Goal: Task Accomplishment & Management: Manage account settings

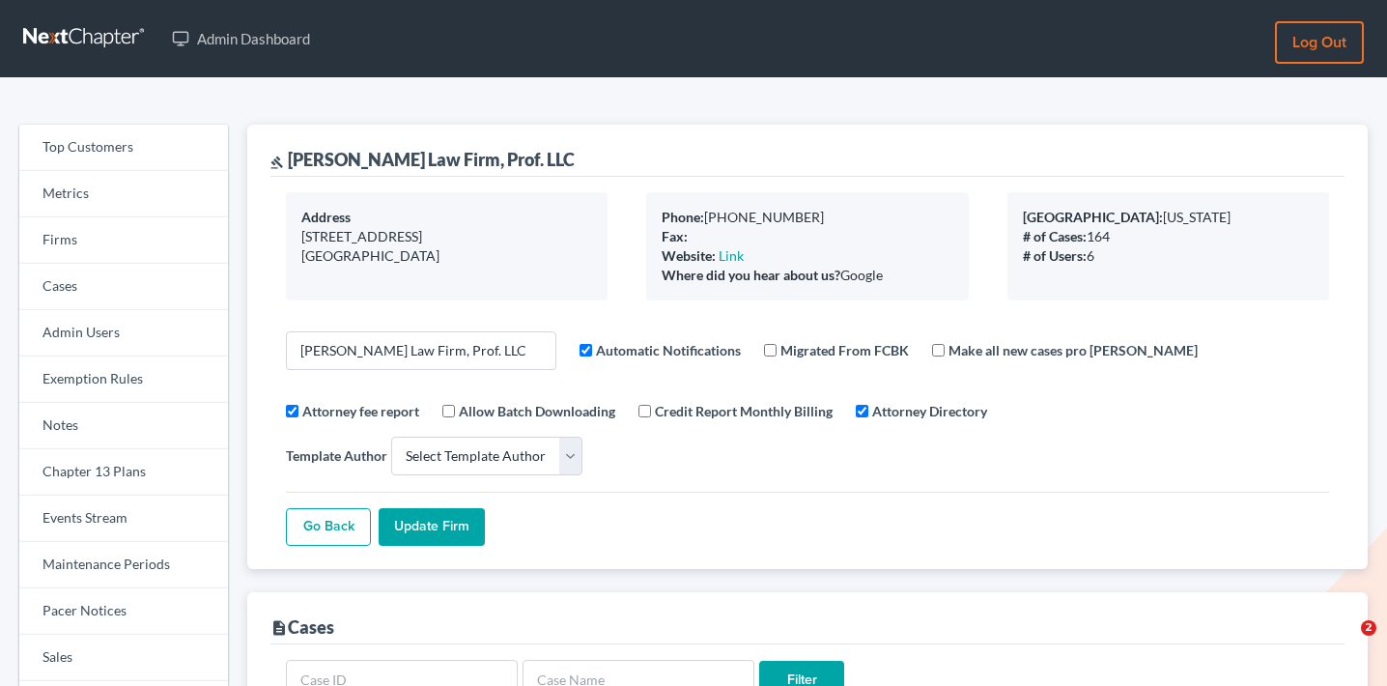
select select
click at [112, 248] on link "Firms" at bounding box center [123, 240] width 209 height 46
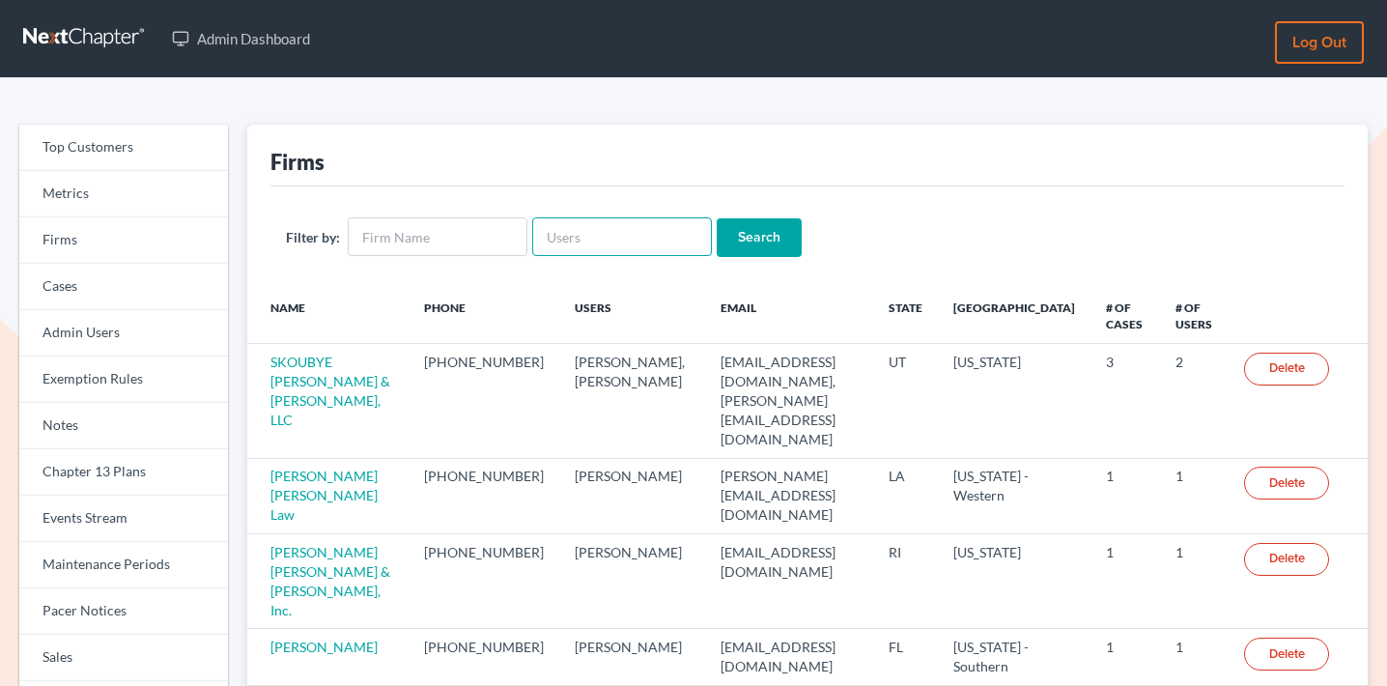
click at [631, 232] on input "text" at bounding box center [622, 236] width 180 height 39
paste input "[EMAIL_ADDRESS][DOMAIN_NAME]"
type input "[EMAIL_ADDRESS][DOMAIN_NAME]"
click at [750, 233] on input "Search" at bounding box center [759, 237] width 85 height 39
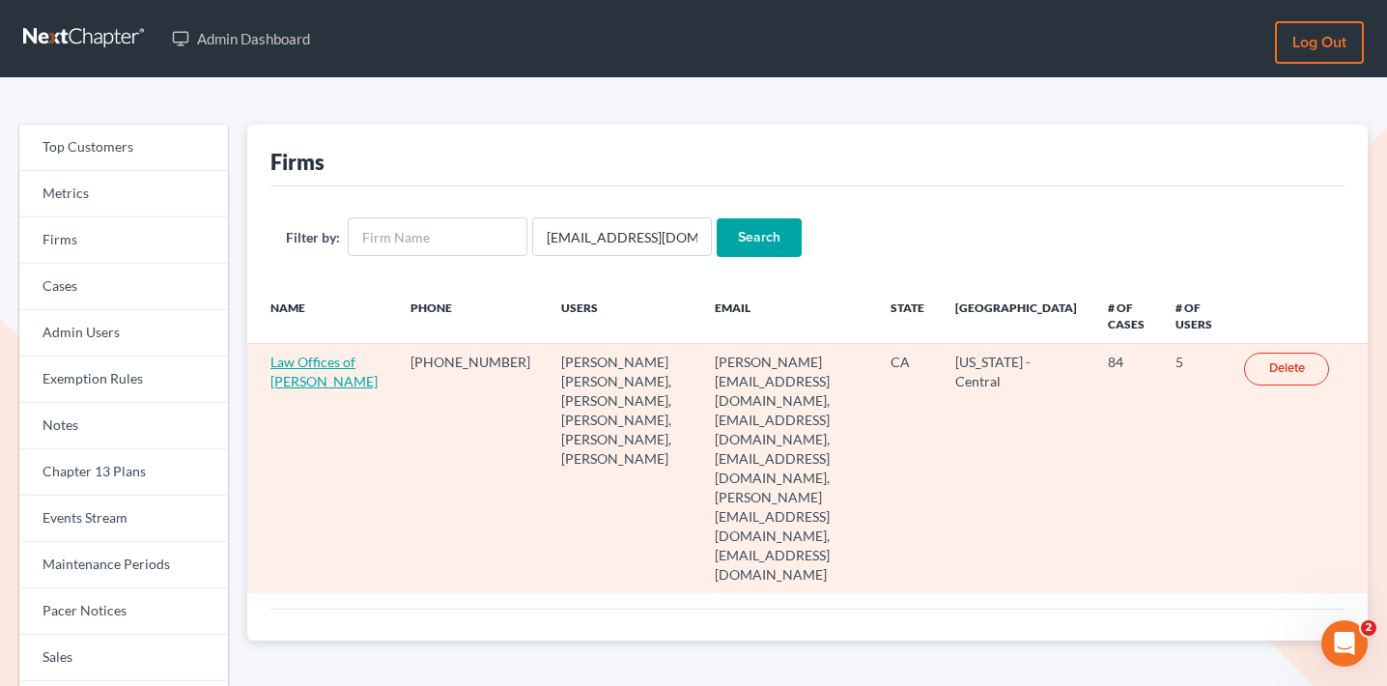
click at [318, 360] on link "Law Offices of Terrence Fantauzzi" at bounding box center [324, 372] width 107 height 36
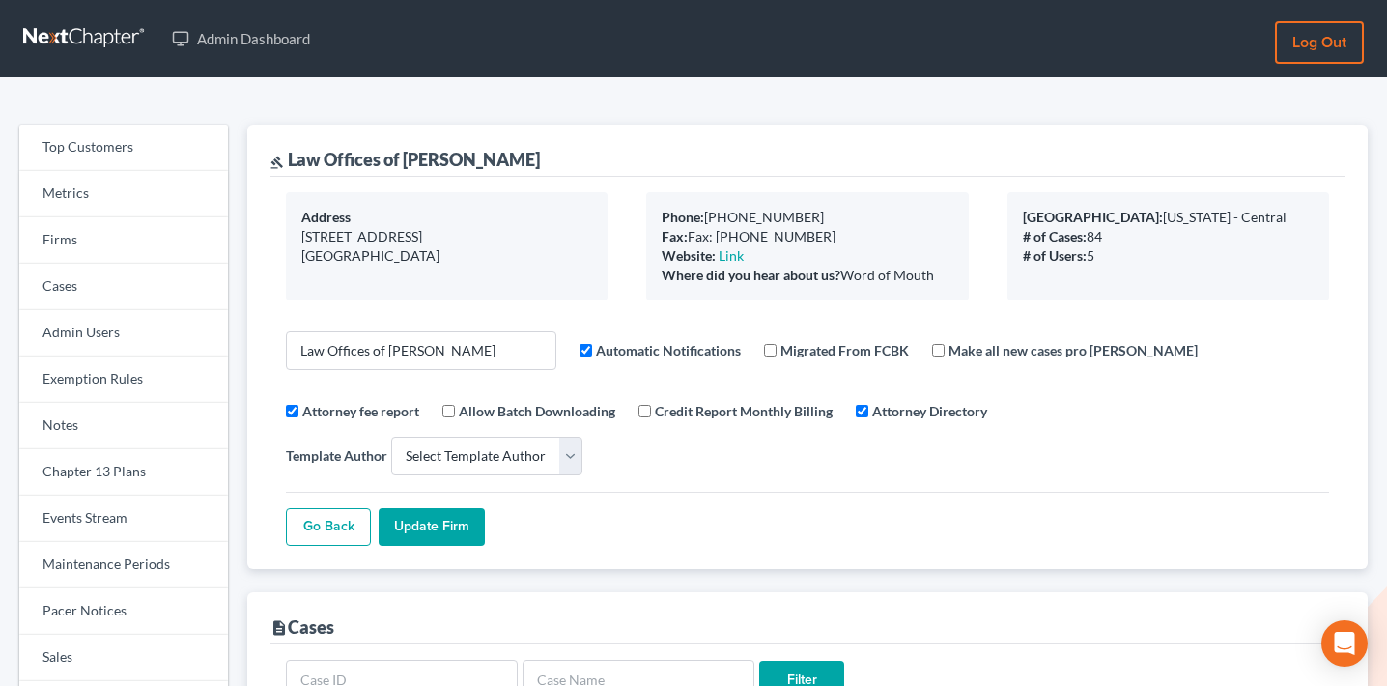
select select
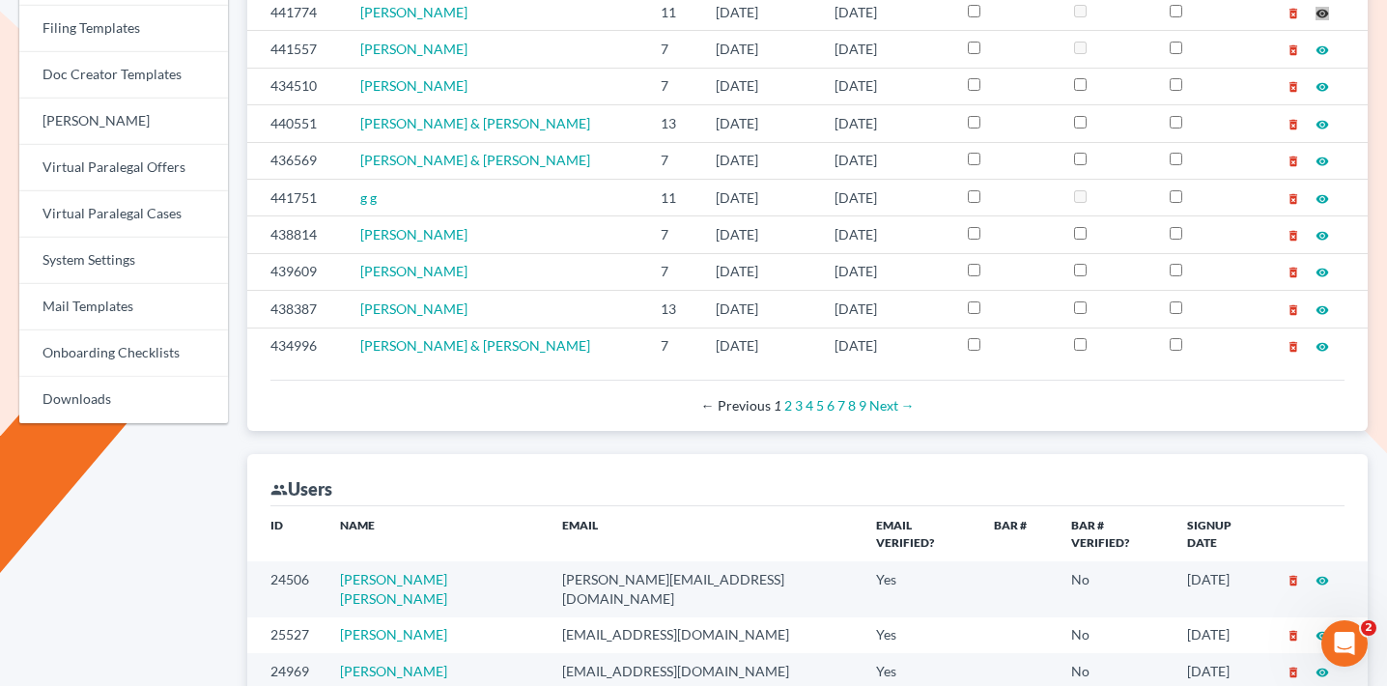
scroll to position [669, 0]
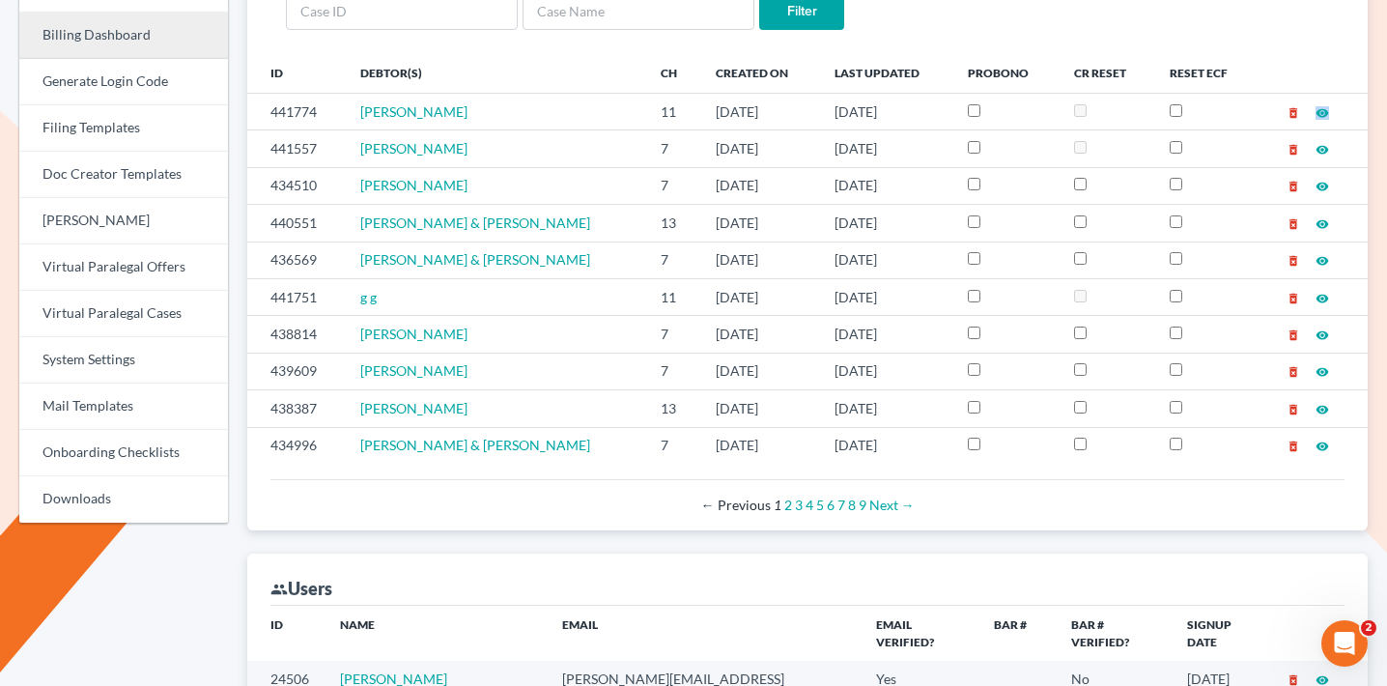
click at [153, 27] on link "Billing Dashboard" at bounding box center [123, 36] width 209 height 46
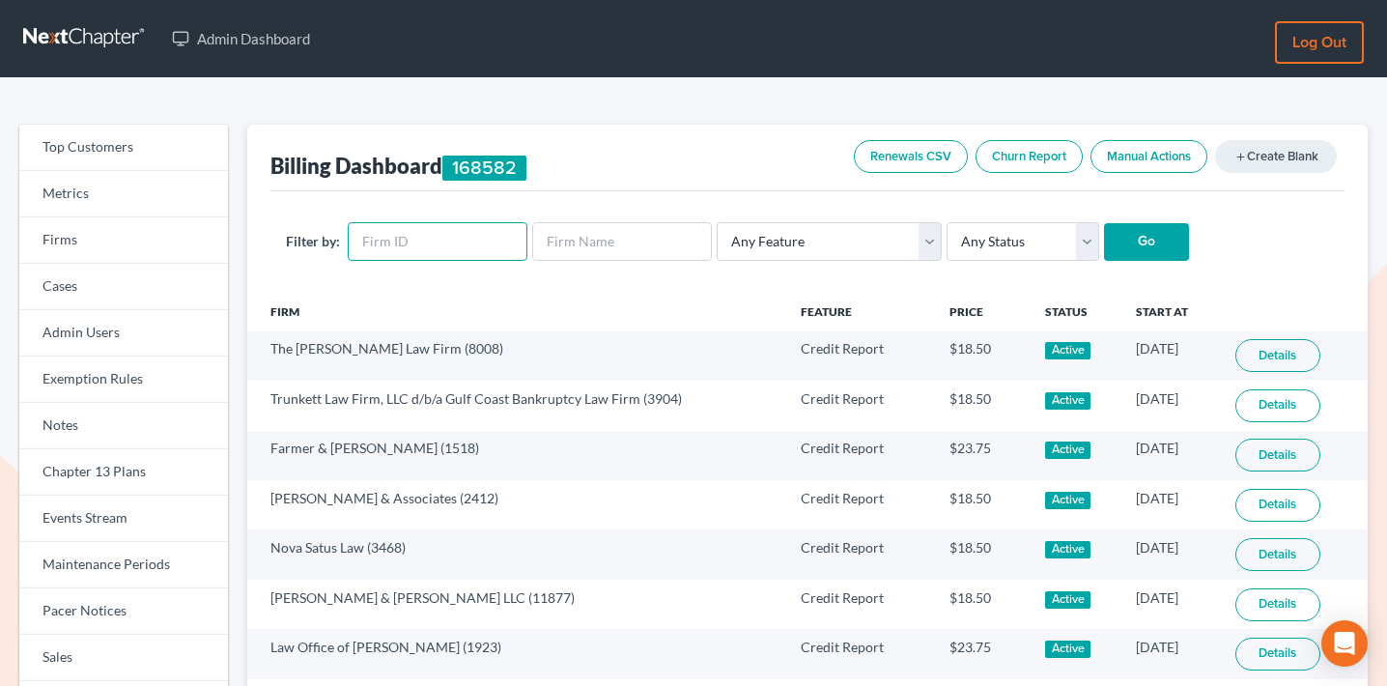
click at [489, 242] on input "text" at bounding box center [438, 241] width 180 height 39
paste input "11742"
type input "11742"
click at [1026, 231] on select "Any Status Active Inactive Pending Expired Error Pending Charges" at bounding box center [1023, 241] width 153 height 39
select select "active"
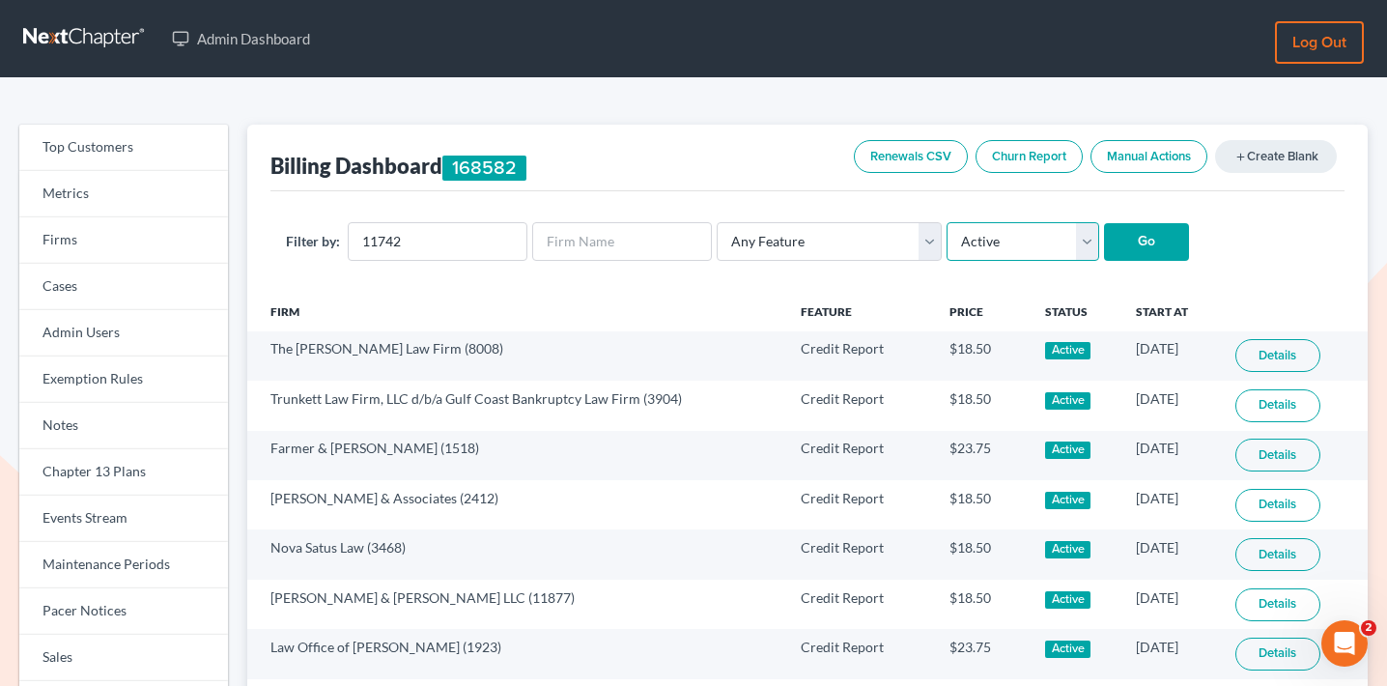
click at [947, 222] on select "Any Status Active Inactive Pending Expired Error Pending Charges" at bounding box center [1023, 241] width 153 height 39
click at [1122, 244] on input "Go" at bounding box center [1146, 242] width 85 height 39
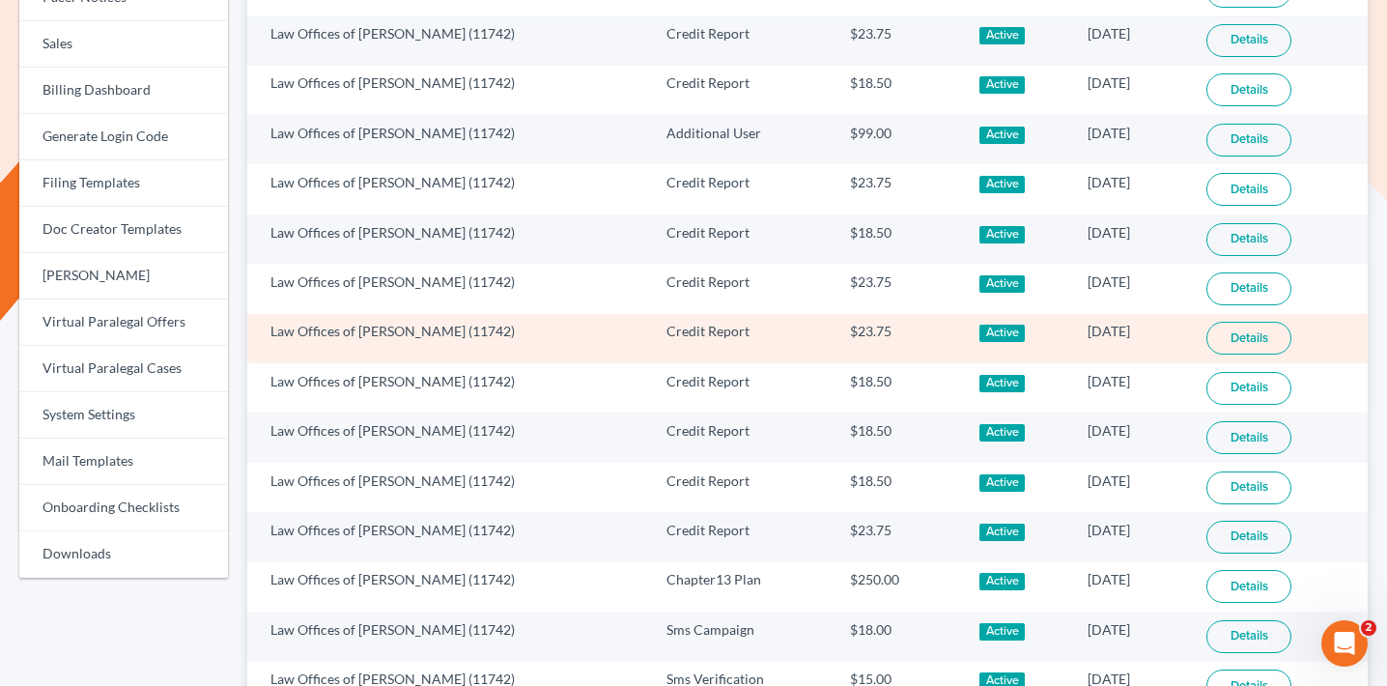
scroll to position [343, 0]
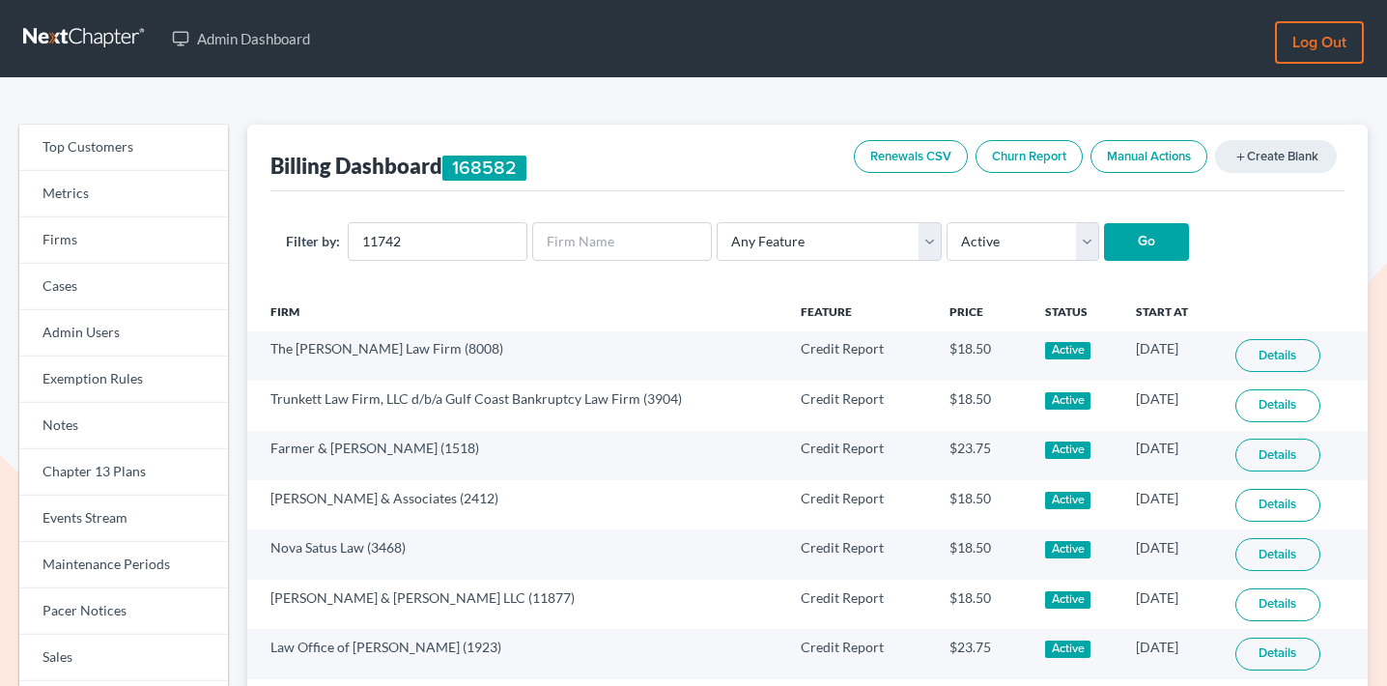
select select "active"
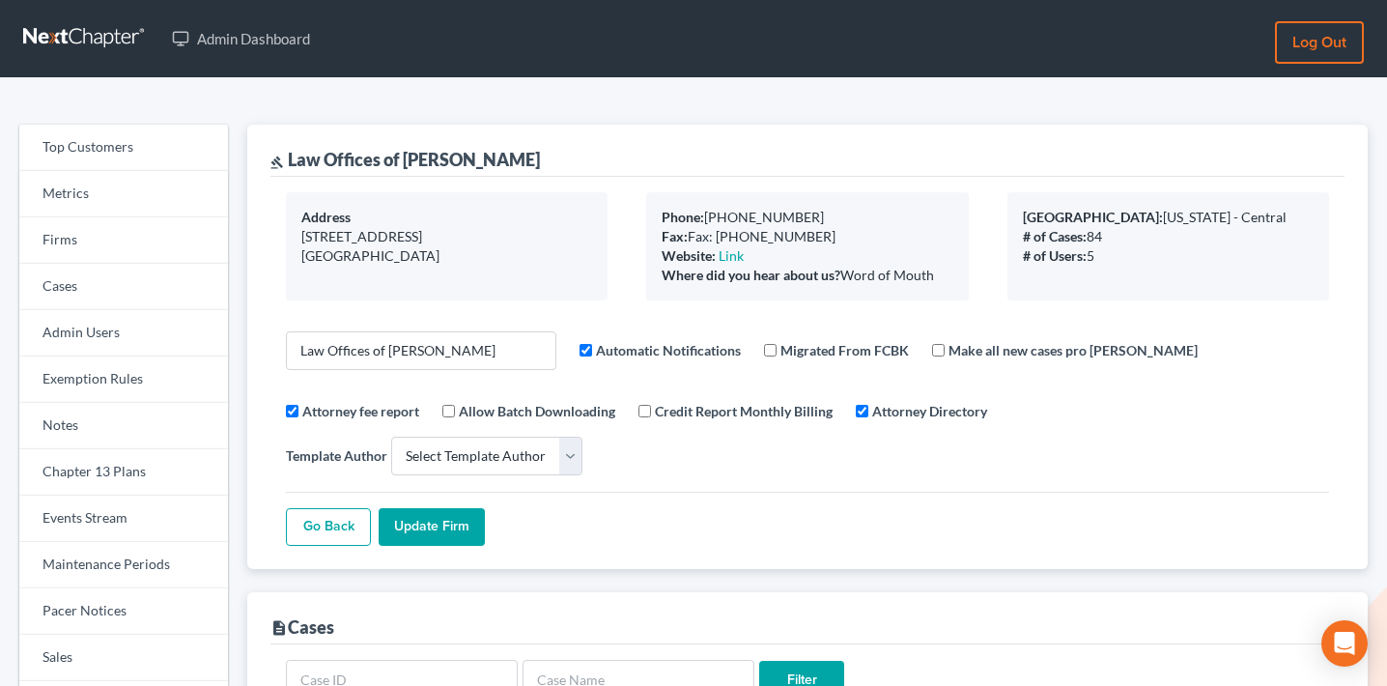
select select
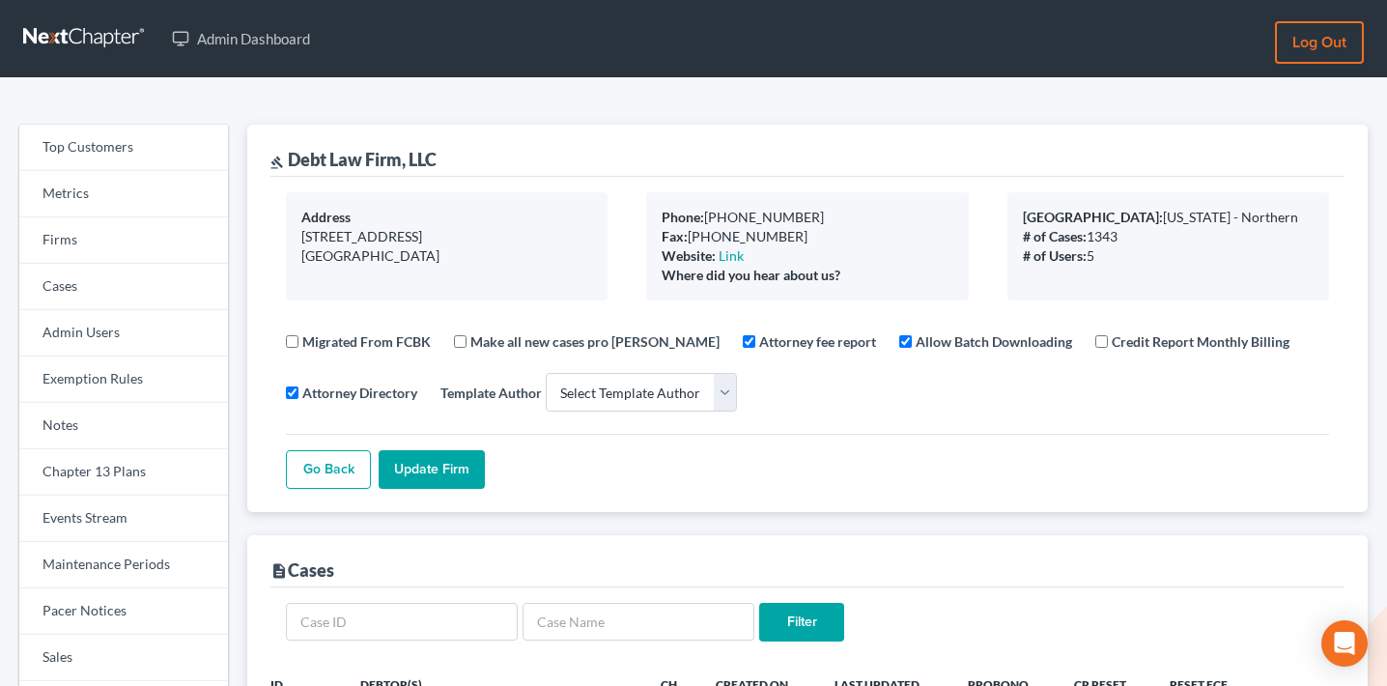
select select
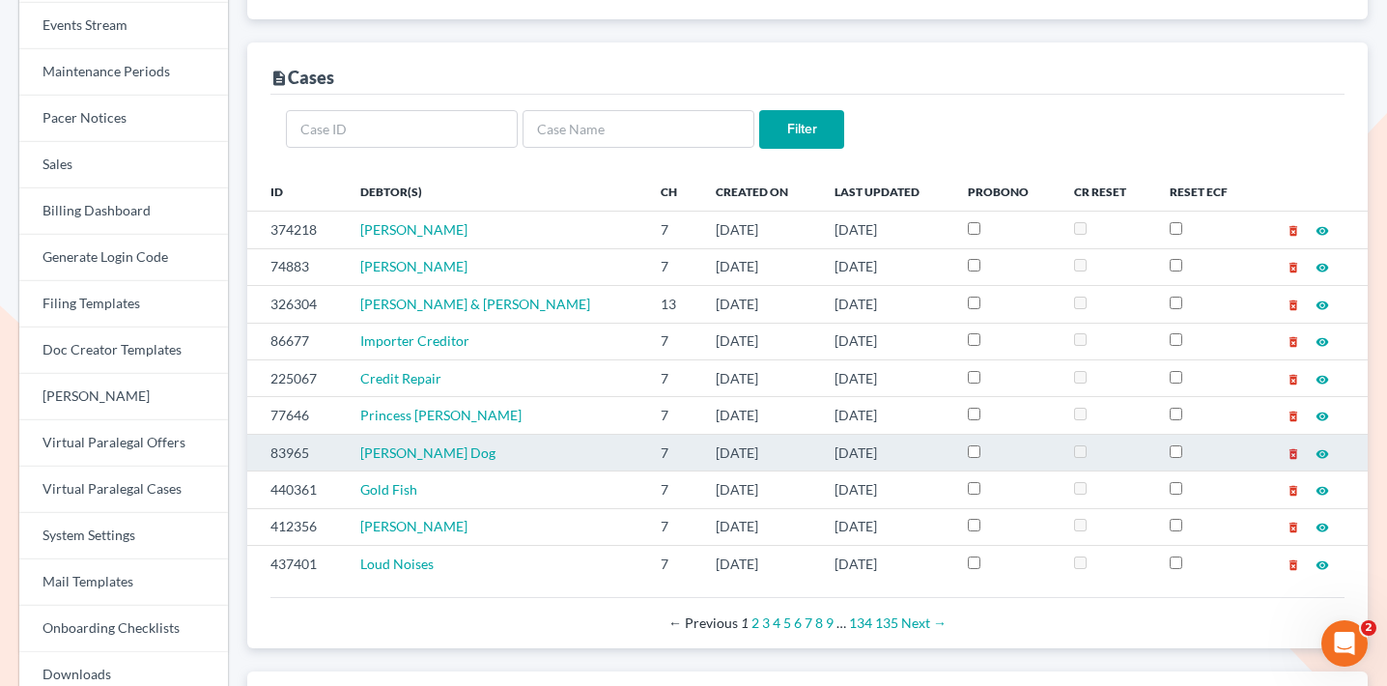
scroll to position [524, 0]
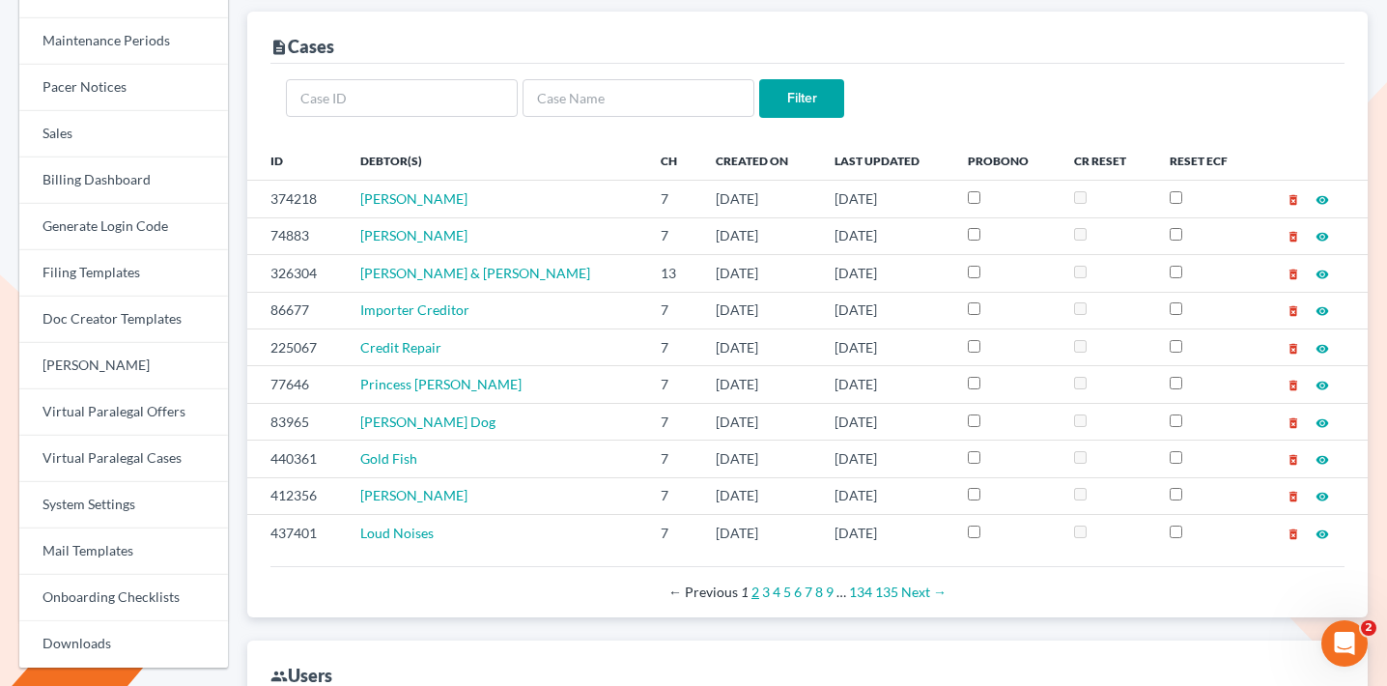
click at [754, 593] on link "2" at bounding box center [756, 592] width 8 height 16
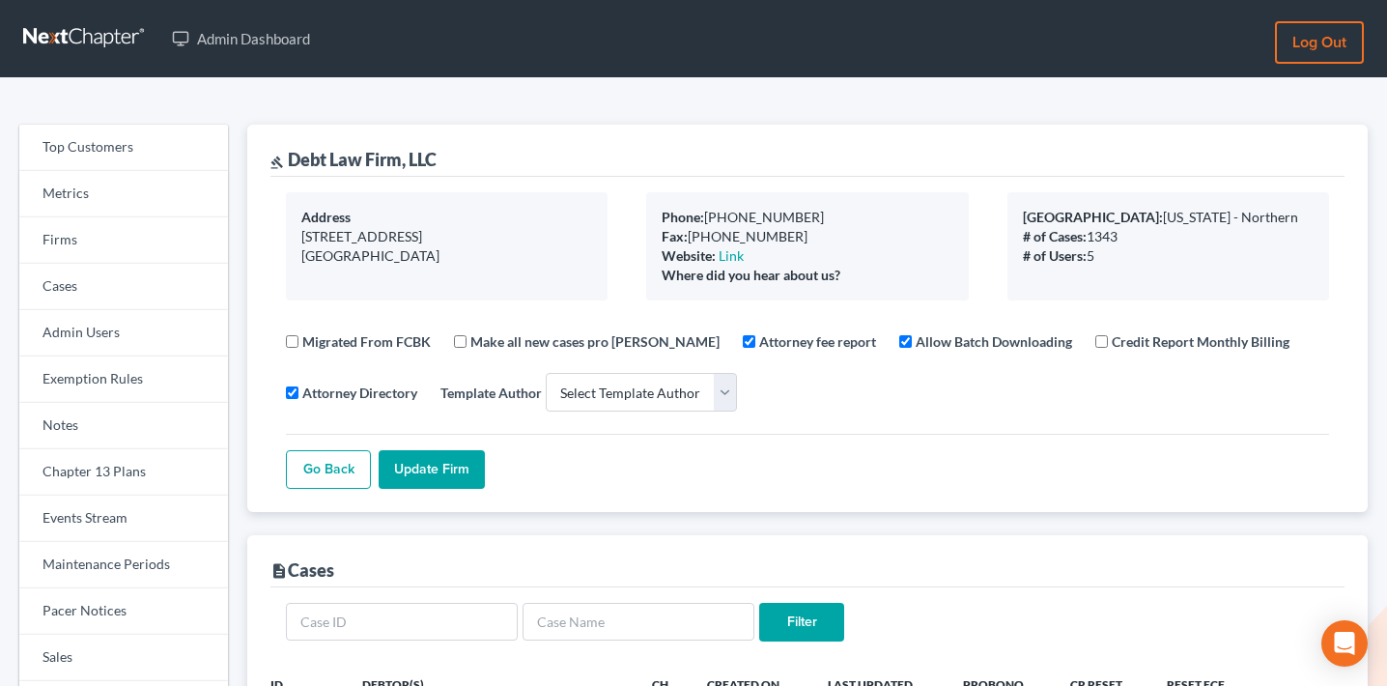
select select
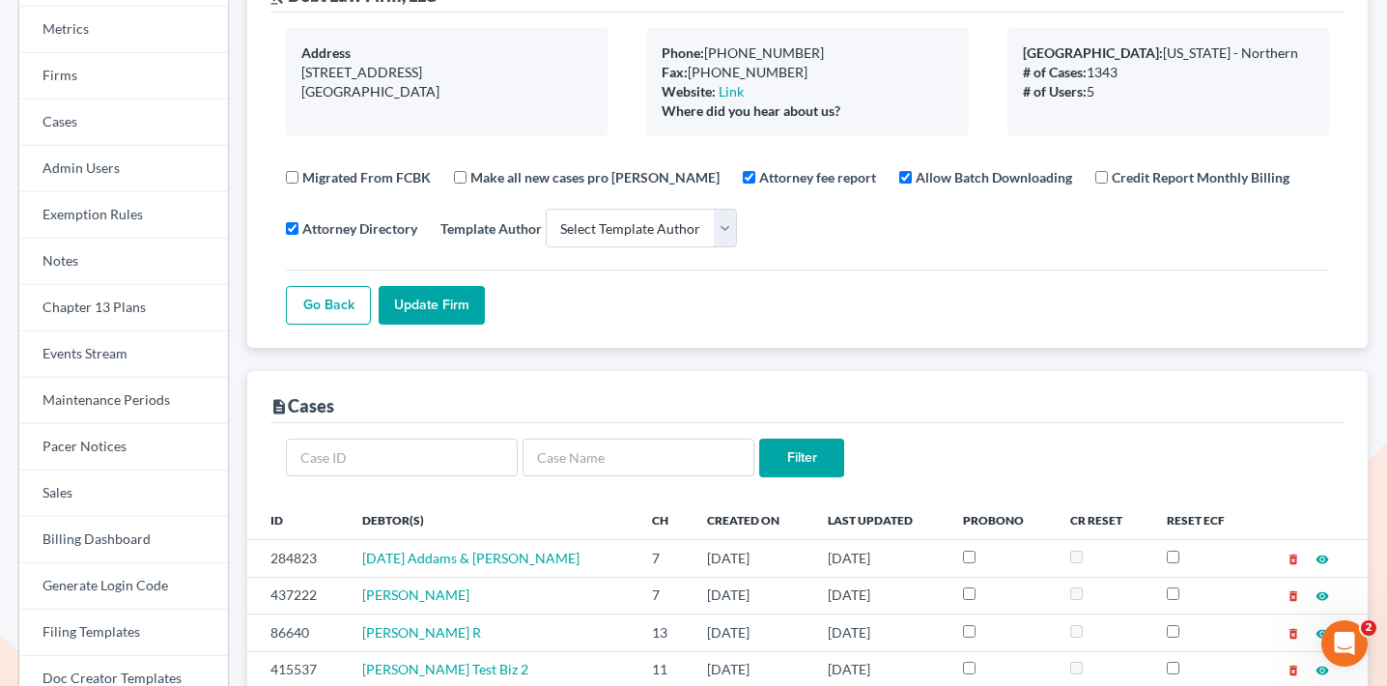
scroll to position [457, 0]
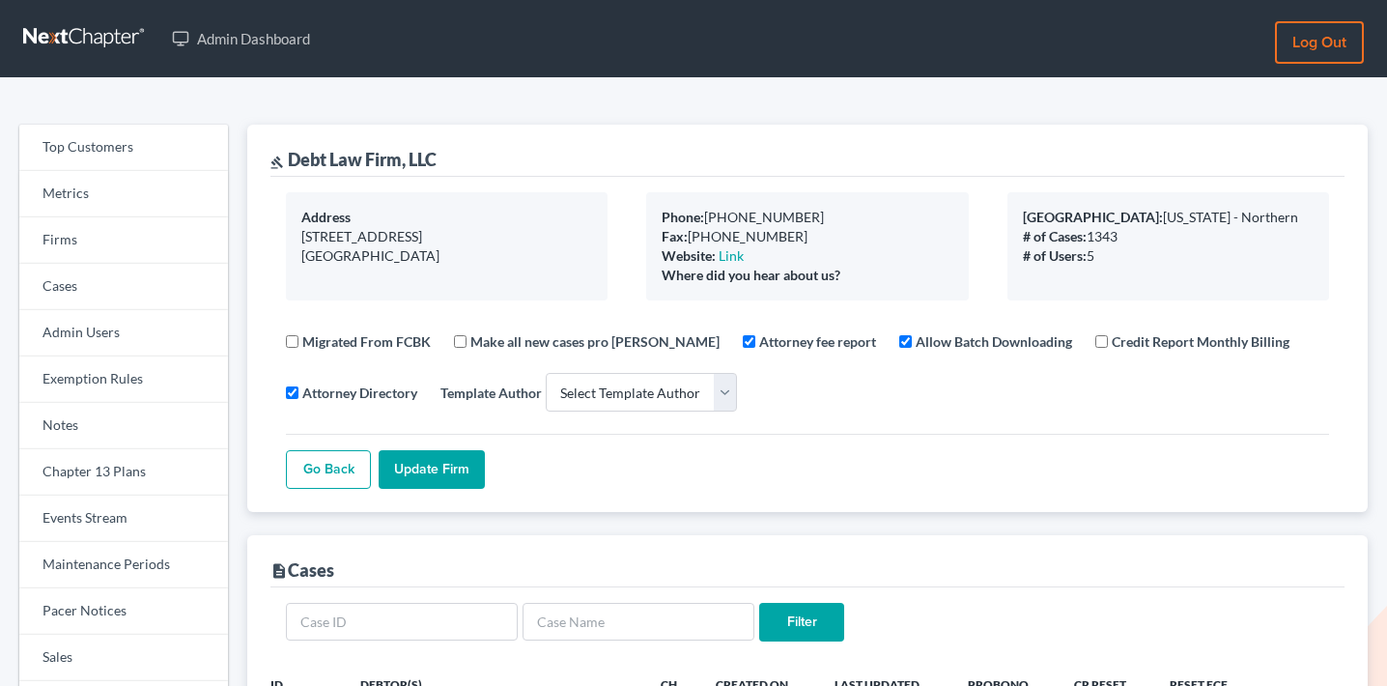
select select
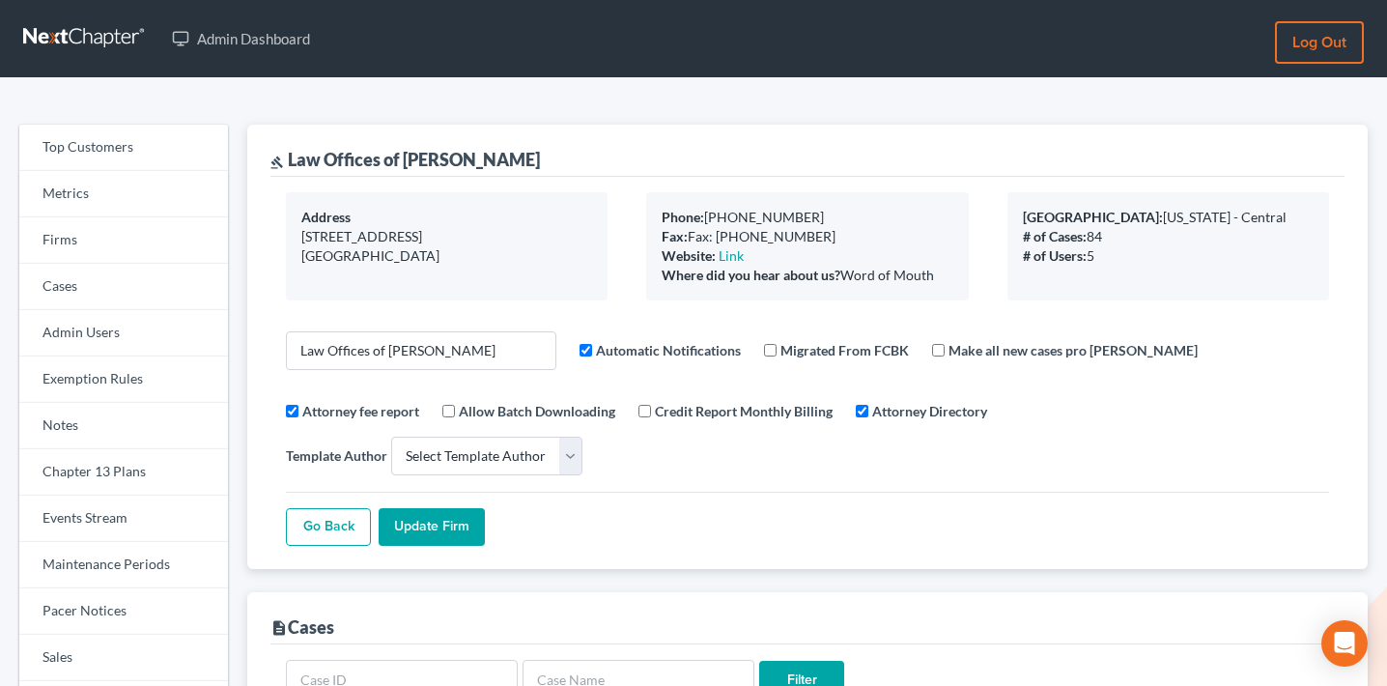
select select
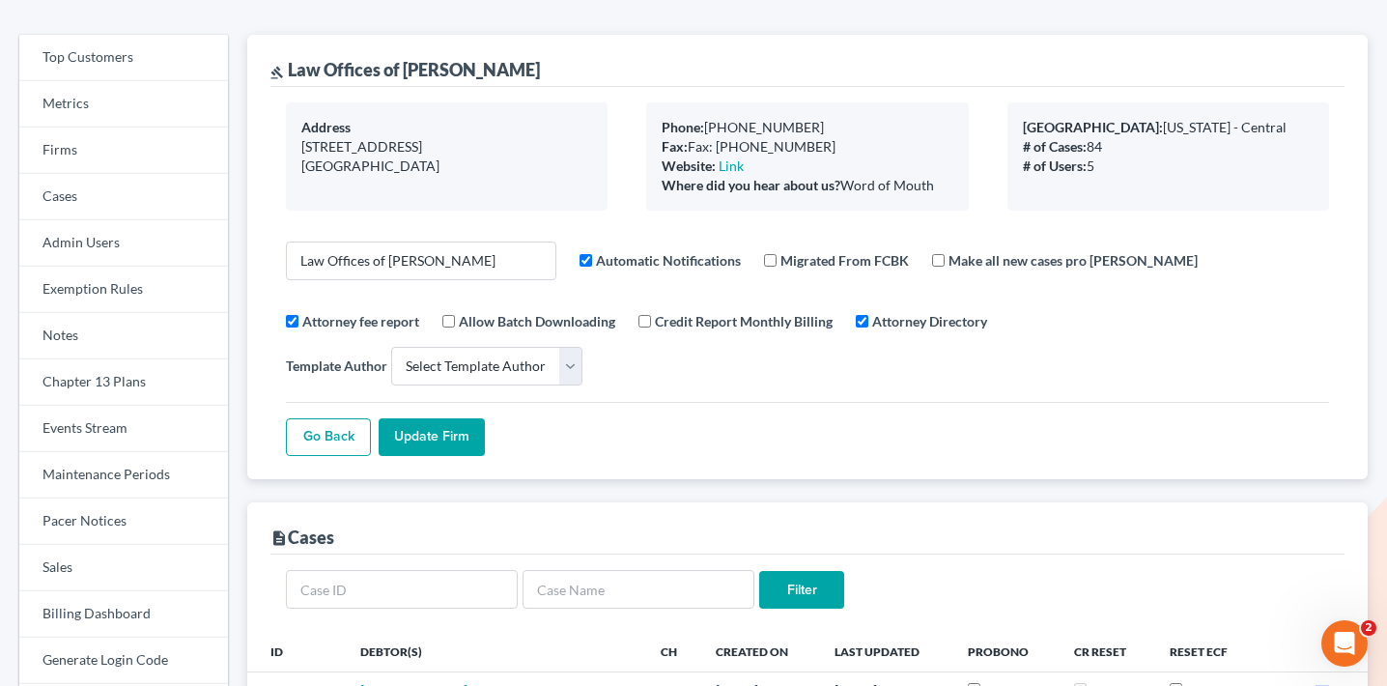
scroll to position [43, 0]
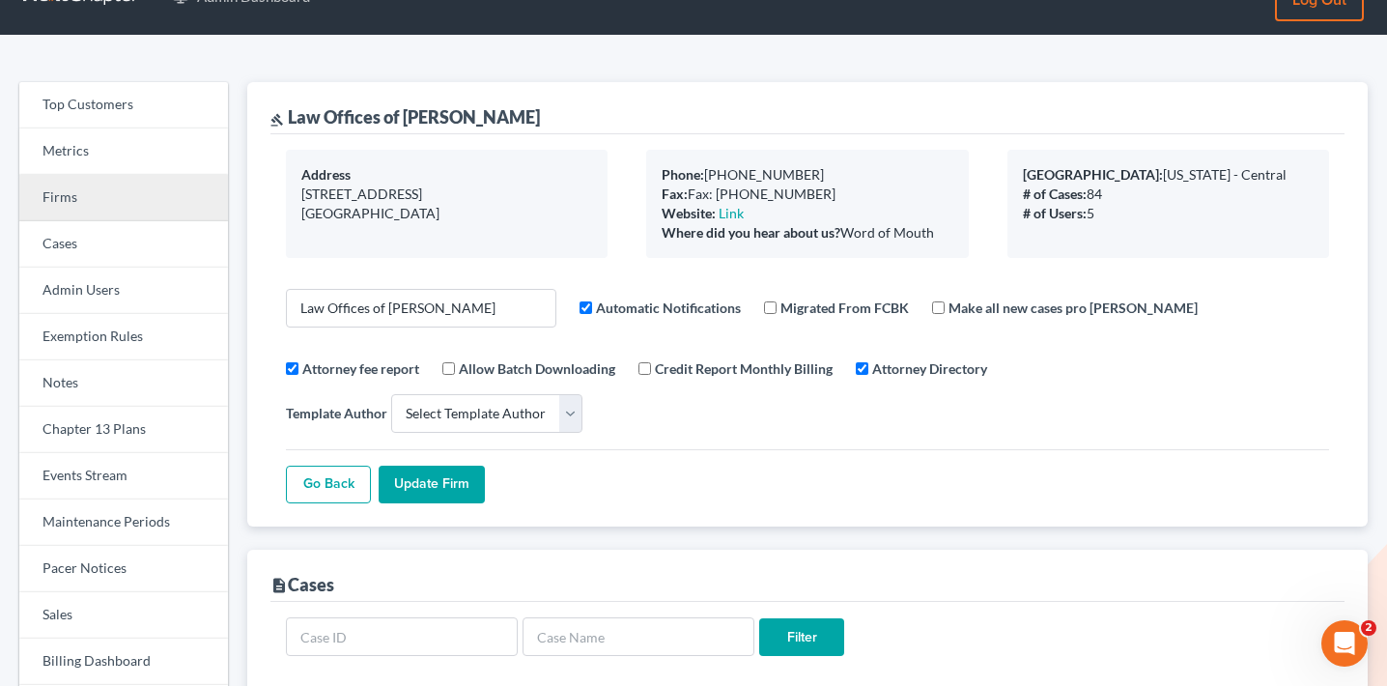
click at [109, 208] on link "Firms" at bounding box center [123, 198] width 209 height 46
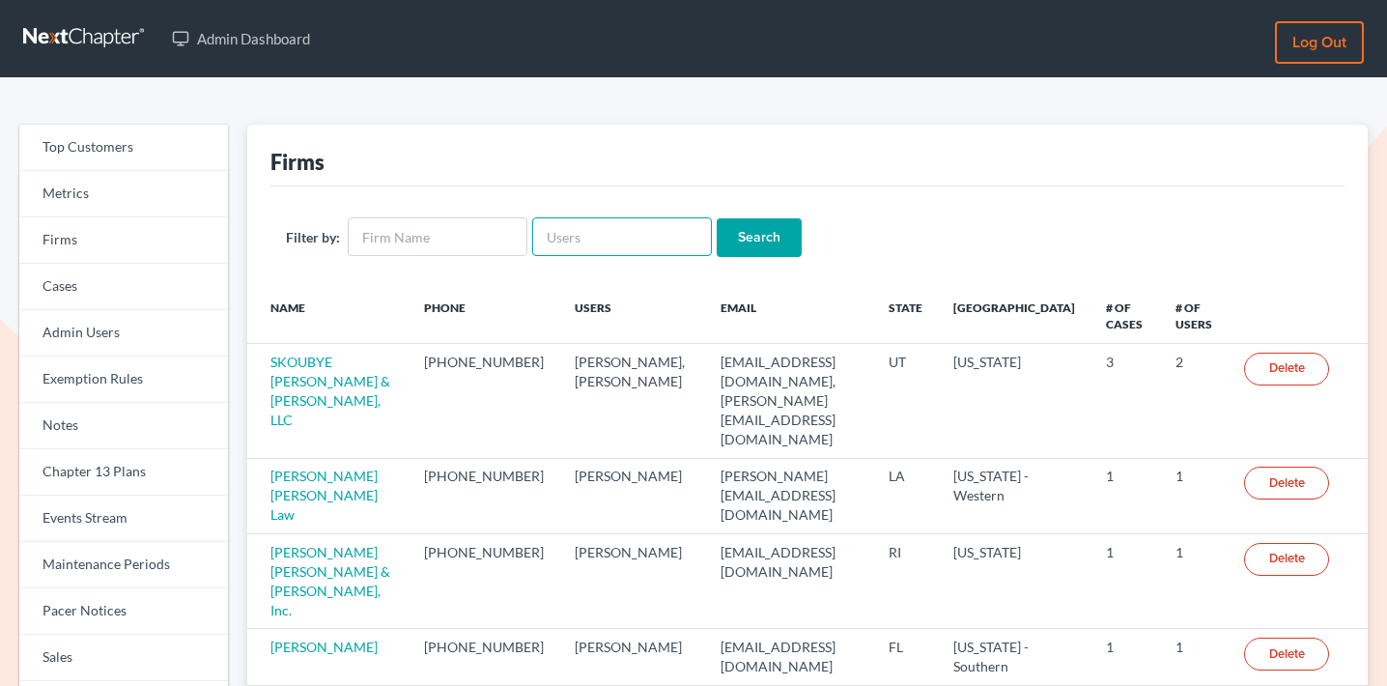
click at [617, 242] on input "text" at bounding box center [622, 236] width 180 height 39
paste input "[EMAIL_ADDRESS][DOMAIN_NAME]"
type input "[EMAIL_ADDRESS][DOMAIN_NAME]"
click at [744, 236] on input "Search" at bounding box center [759, 237] width 85 height 39
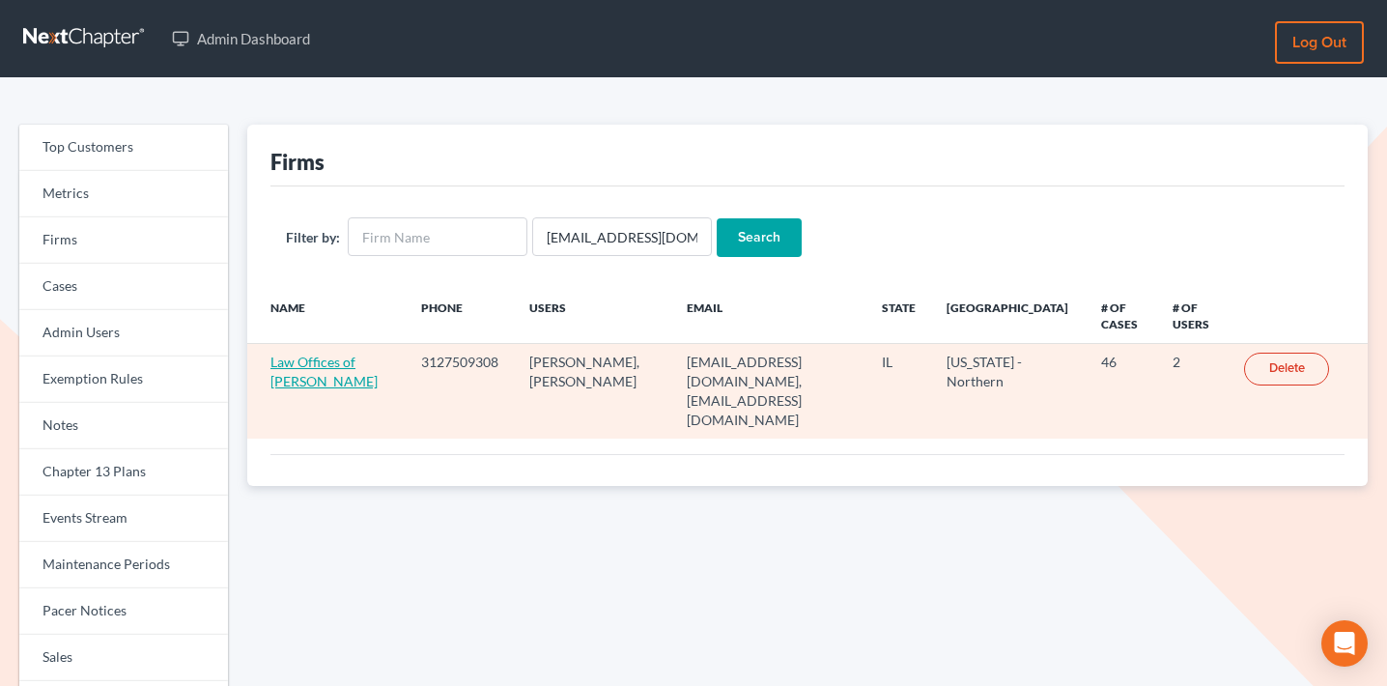
click at [328, 370] on link "Law Offices of Richard D. Grossman" at bounding box center [324, 372] width 107 height 36
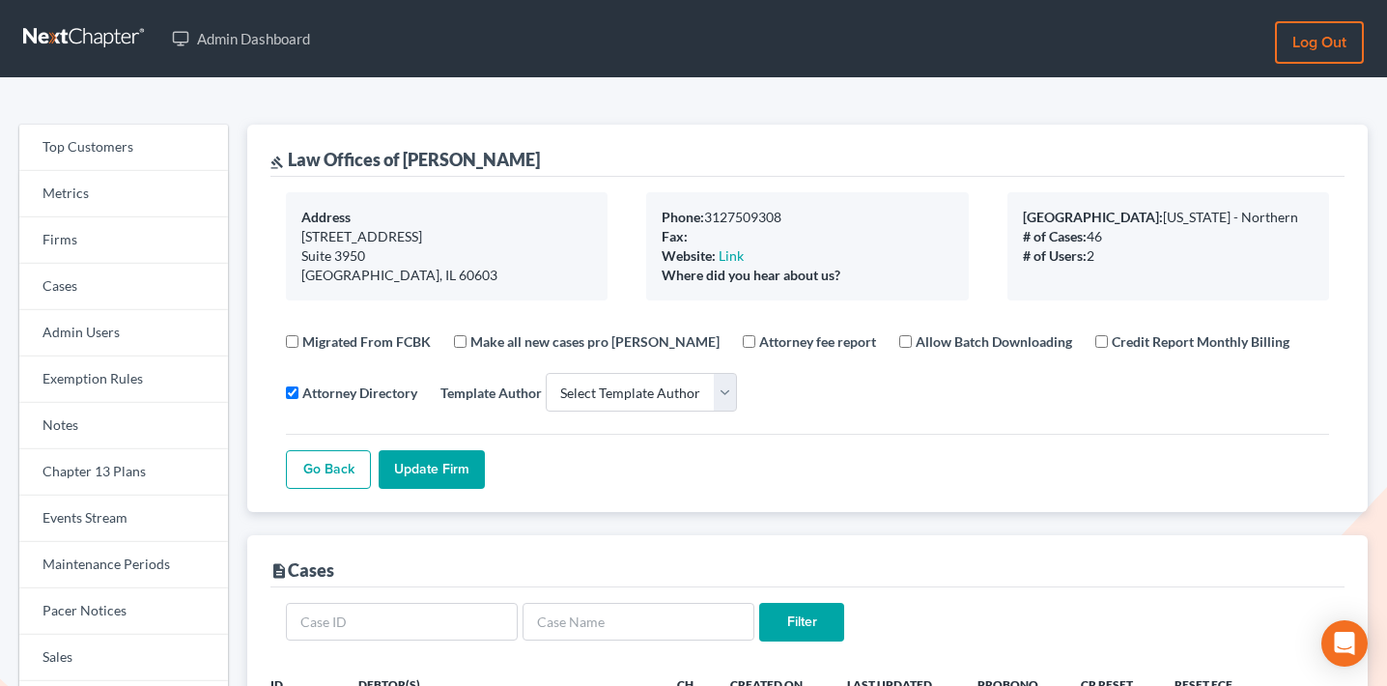
select select
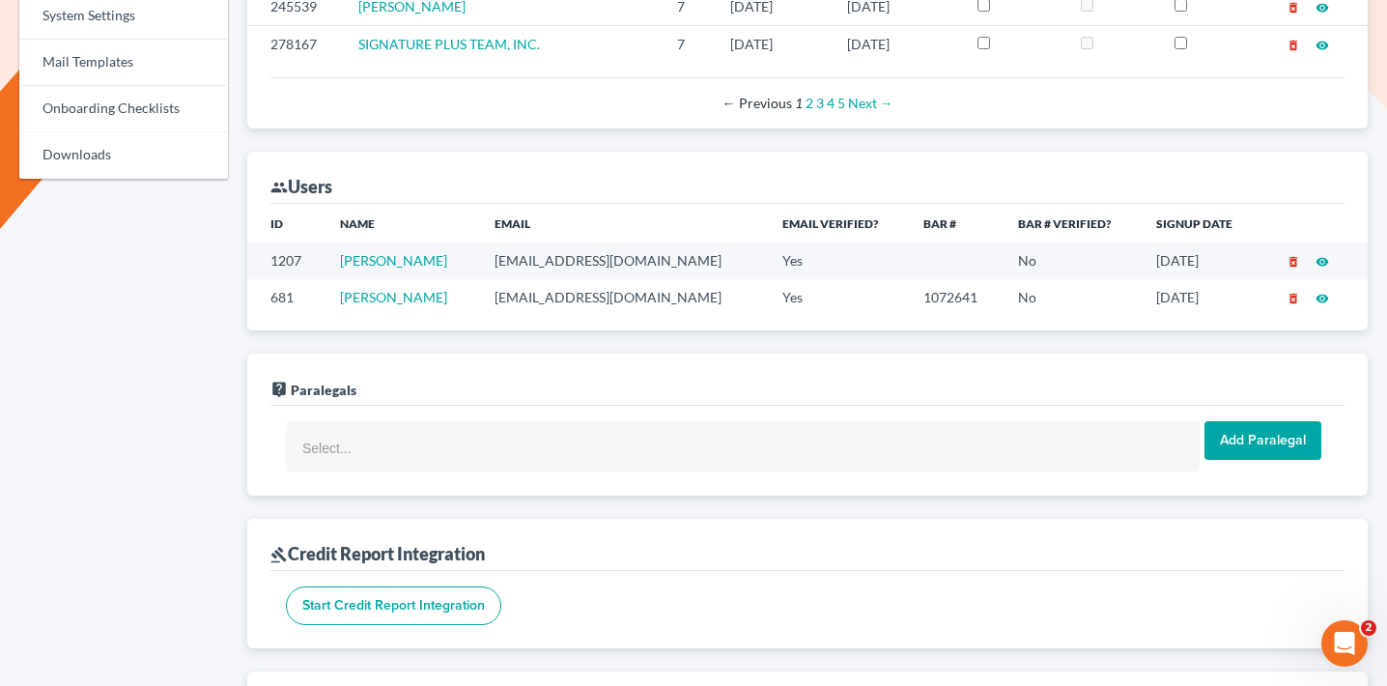
scroll to position [1070, 0]
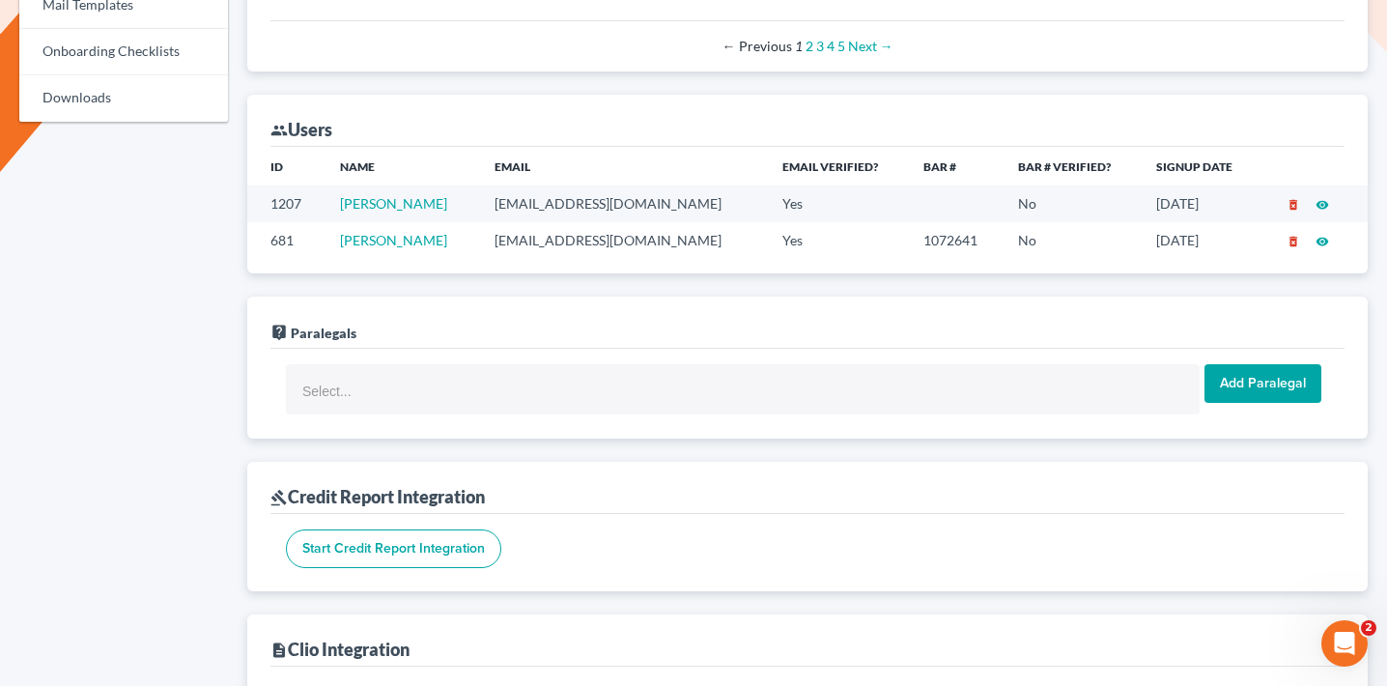
click at [153, 212] on div "Top Customers Metrics Firms Cases Admin Users Exemption Rules Notes Chapter 13 …" at bounding box center [124, 488] width 228 height 2867
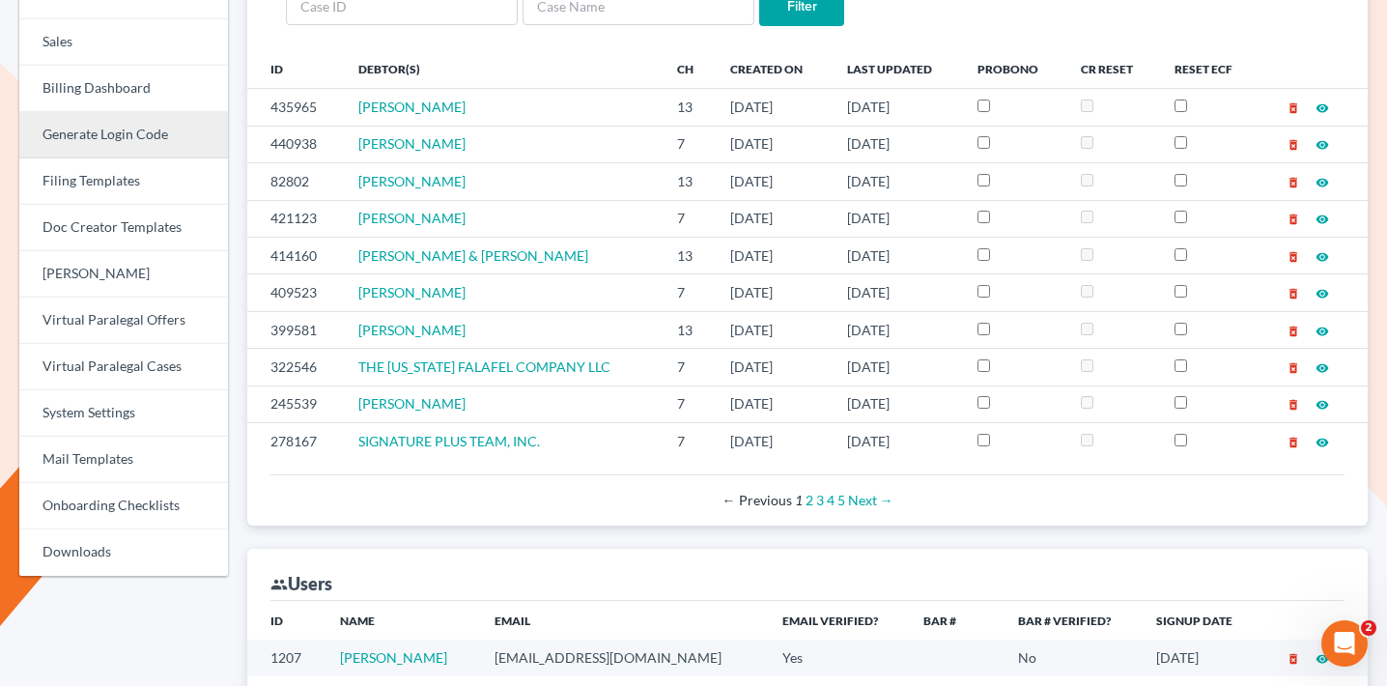
scroll to position [608, 0]
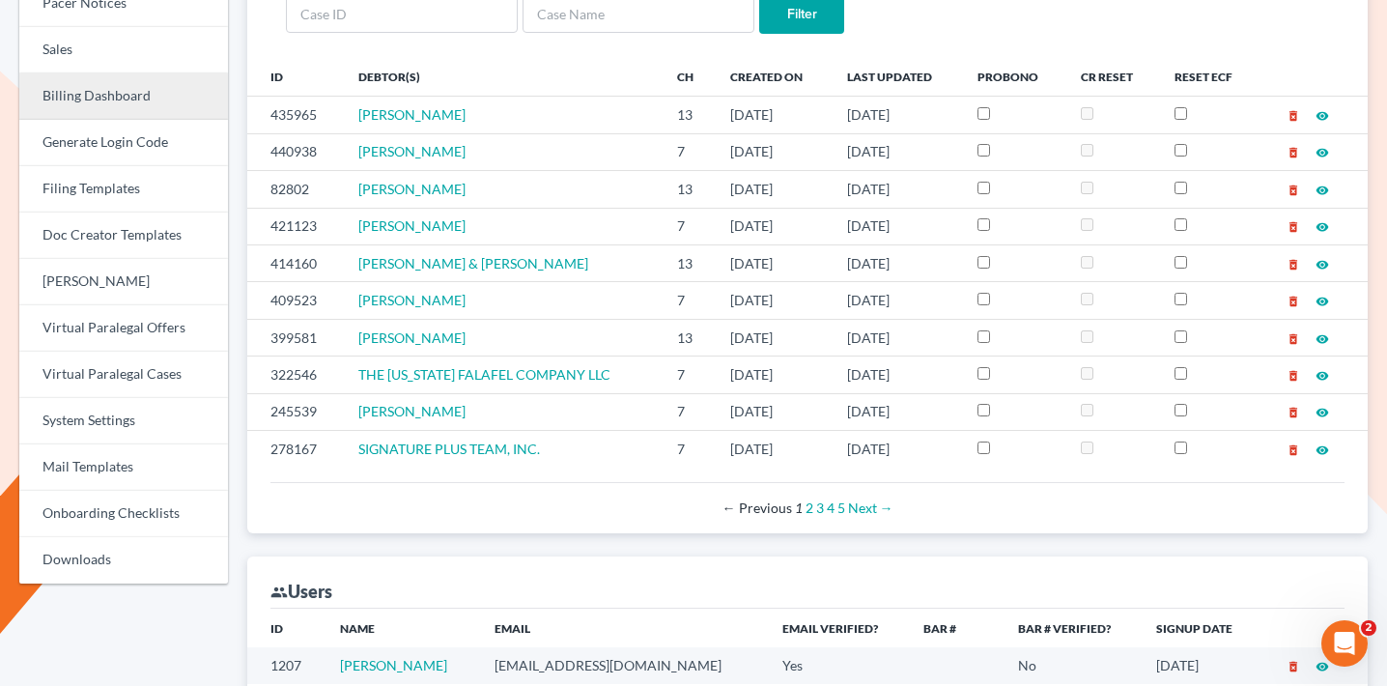
click at [144, 91] on link "Billing Dashboard" at bounding box center [123, 96] width 209 height 46
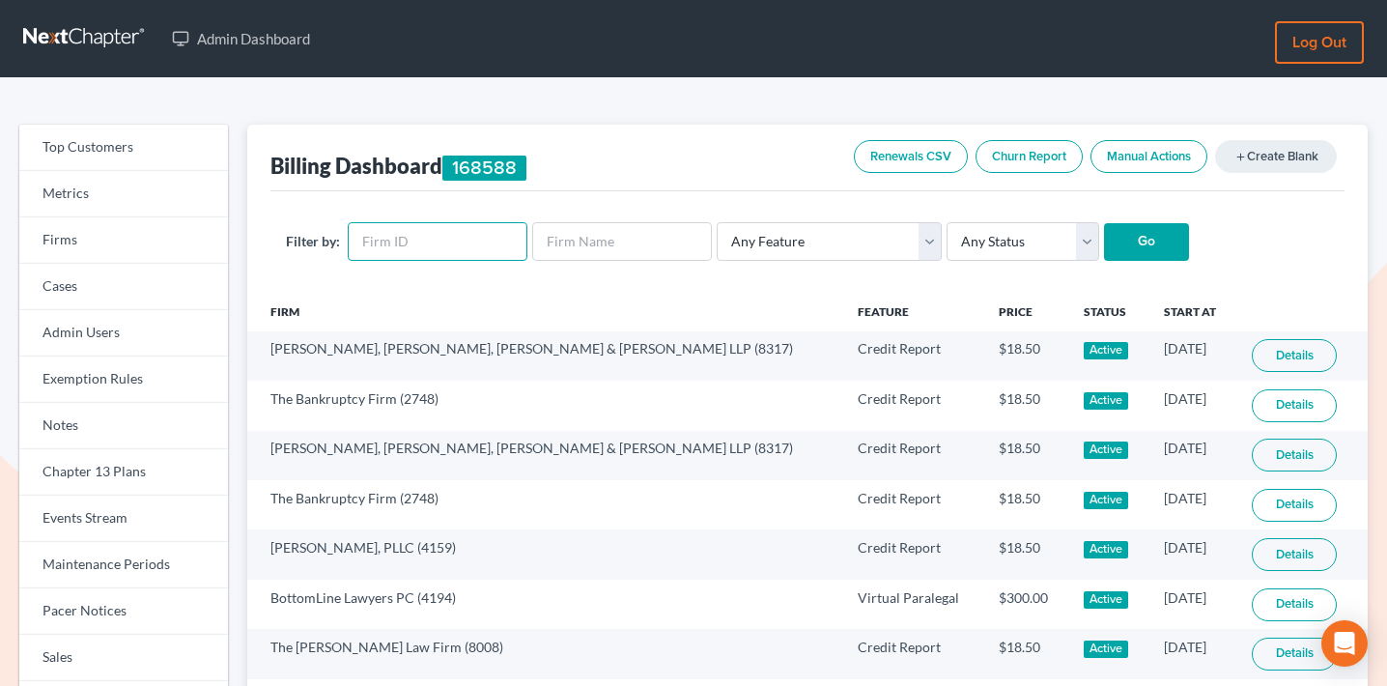
click at [438, 227] on input "text" at bounding box center [438, 241] width 180 height 39
paste input "557"
type input "557"
click at [1125, 247] on input "Go" at bounding box center [1146, 242] width 85 height 39
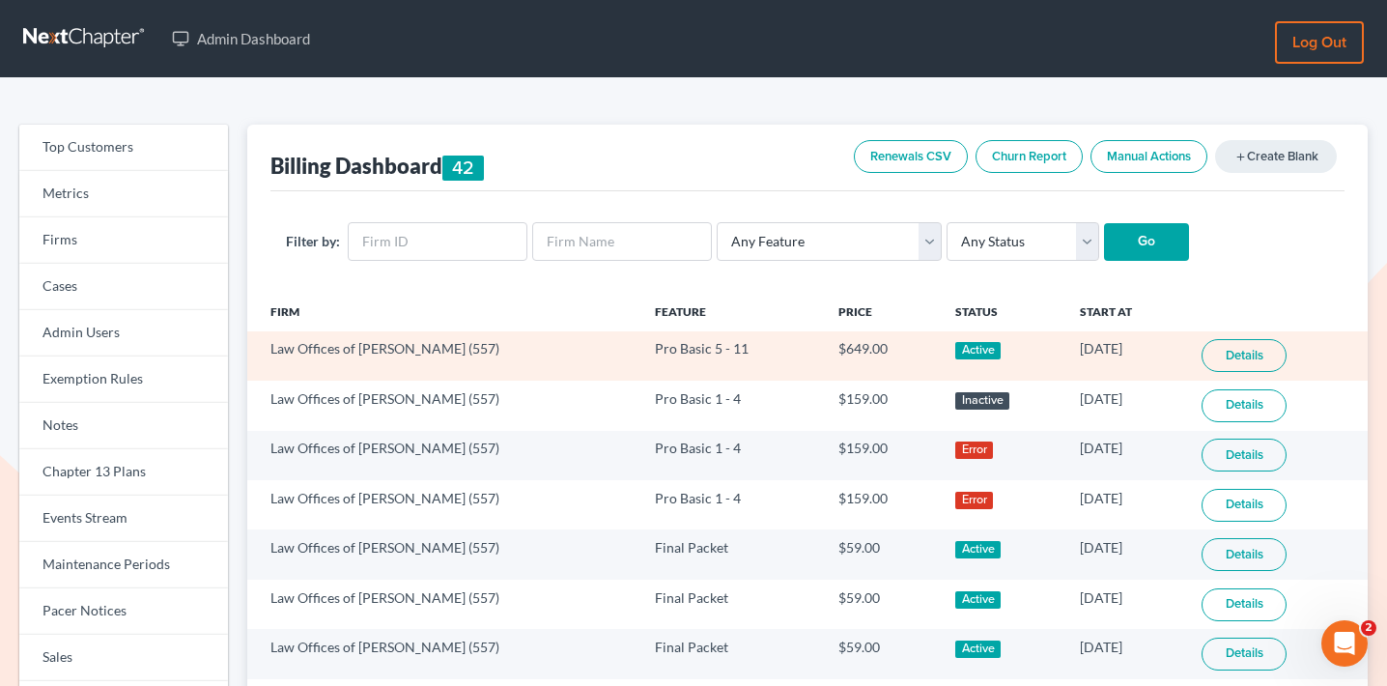
click at [1255, 363] on link "Details" at bounding box center [1244, 355] width 85 height 33
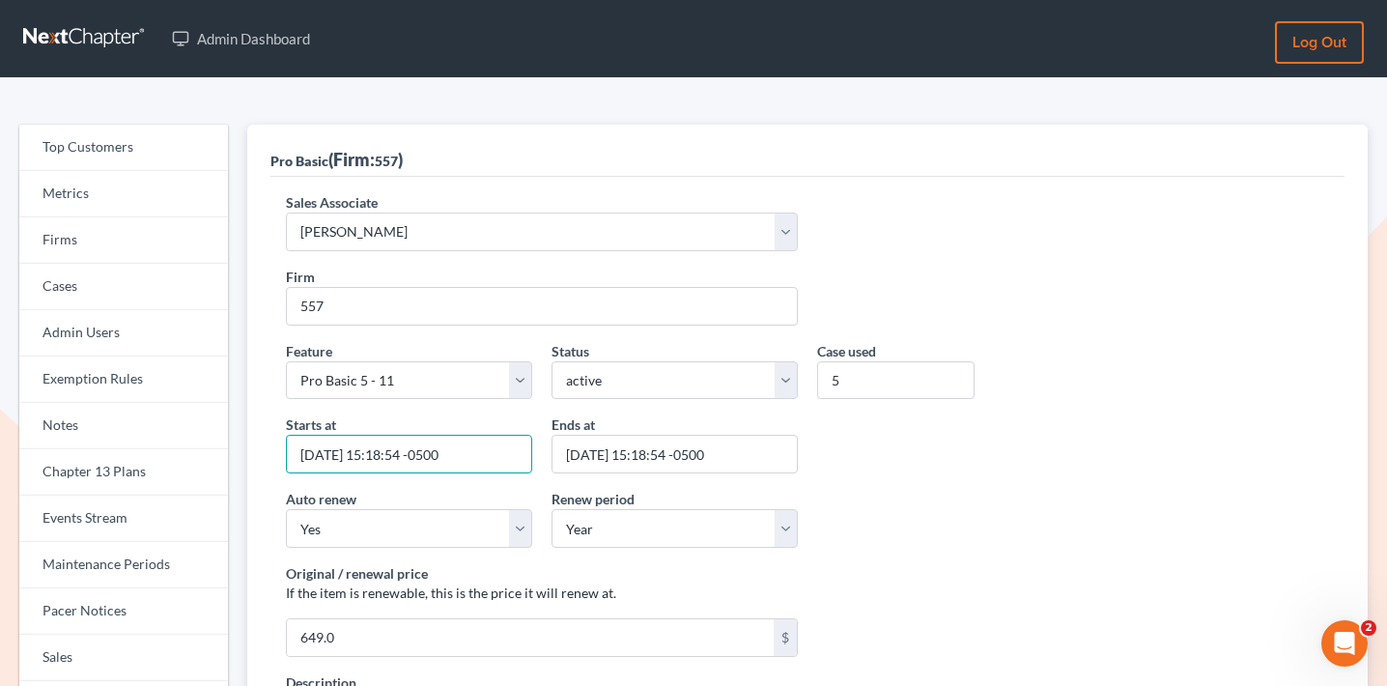
click at [351, 453] on input "[DATE] 15:18:54 -0500" at bounding box center [409, 454] width 246 height 39
type input "[DATE] 15:18:54 -0500"
click at [617, 451] on input "2026-01-28 15:18:54 -0500" at bounding box center [675, 454] width 246 height 39
type input "2026-10-10 15:18:54 -0500"
click at [849, 383] on input "5" at bounding box center [895, 380] width 157 height 39
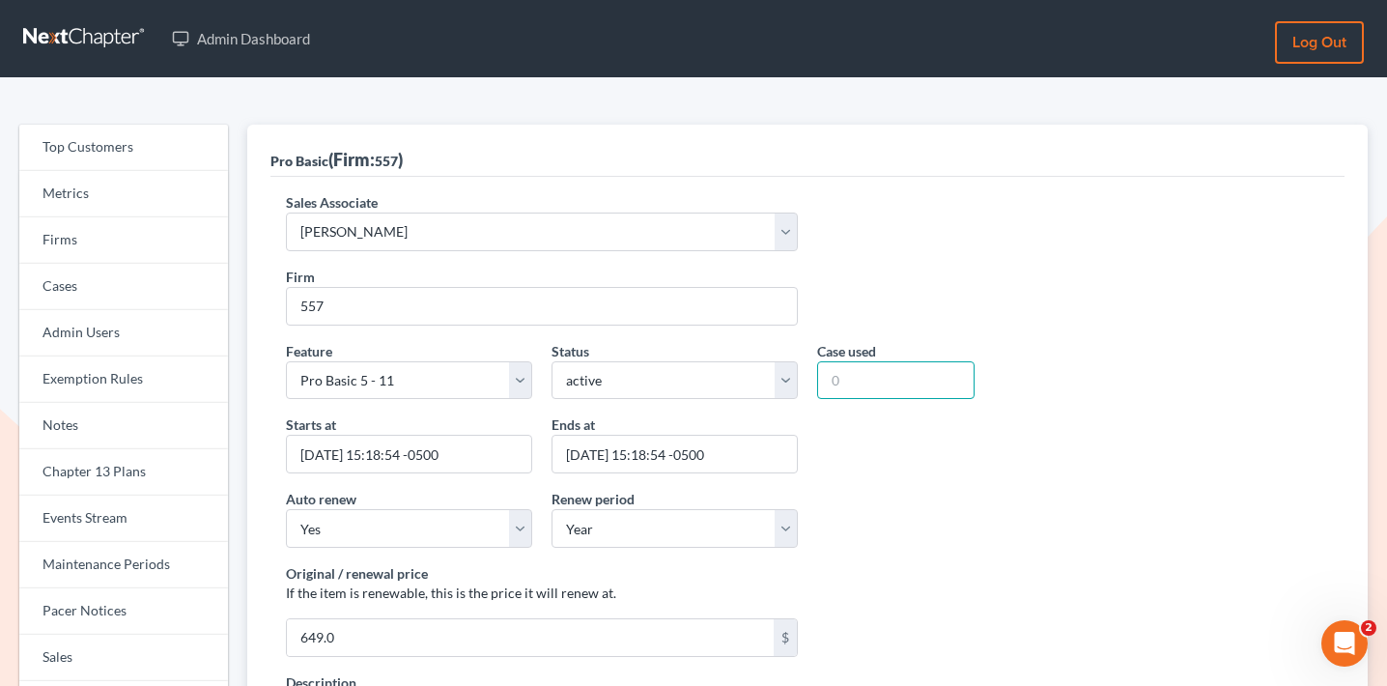
type input "0"
click at [888, 616] on div "Original / renewal price If the item is renewable, this is the price it will re…" at bounding box center [807, 617] width 1063 height 109
click at [905, 595] on div "Original / renewal price If the item is renewable, this is the price it will re…" at bounding box center [807, 617] width 1063 height 109
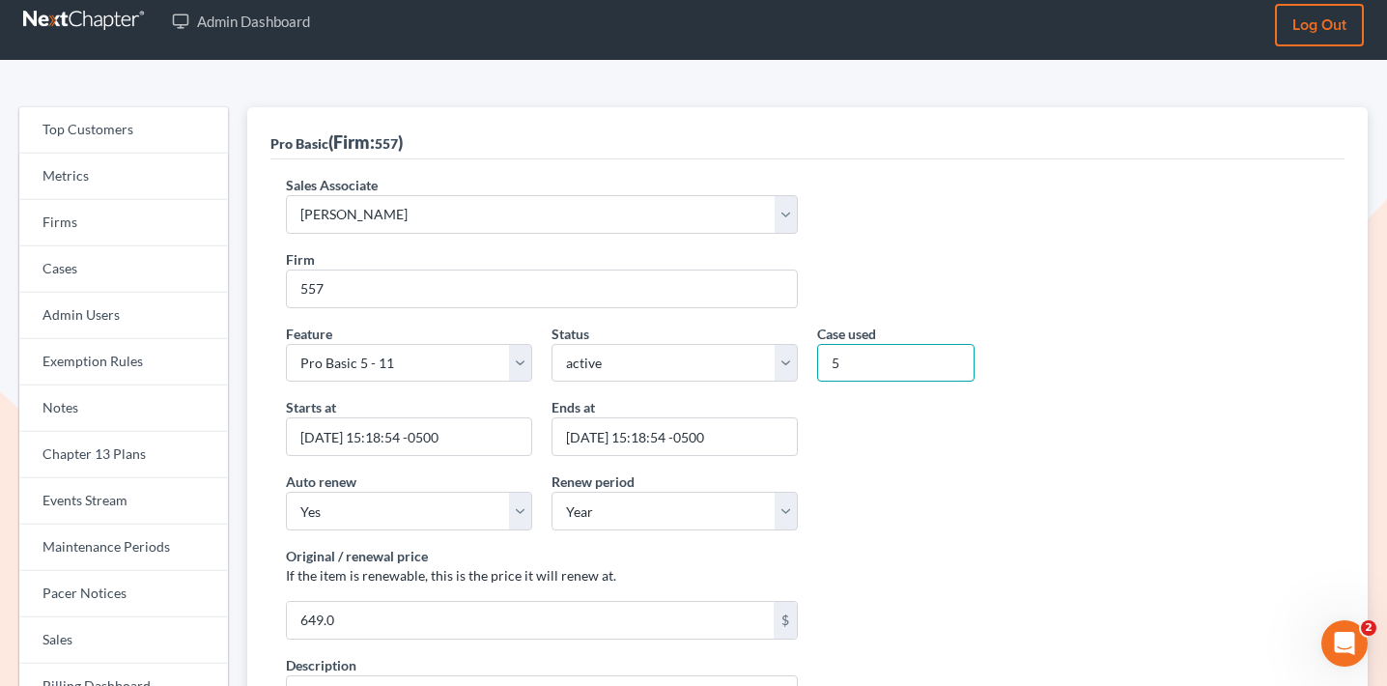
type input "1"
click at [880, 295] on div "Firm 557" at bounding box center [807, 286] width 1063 height 74
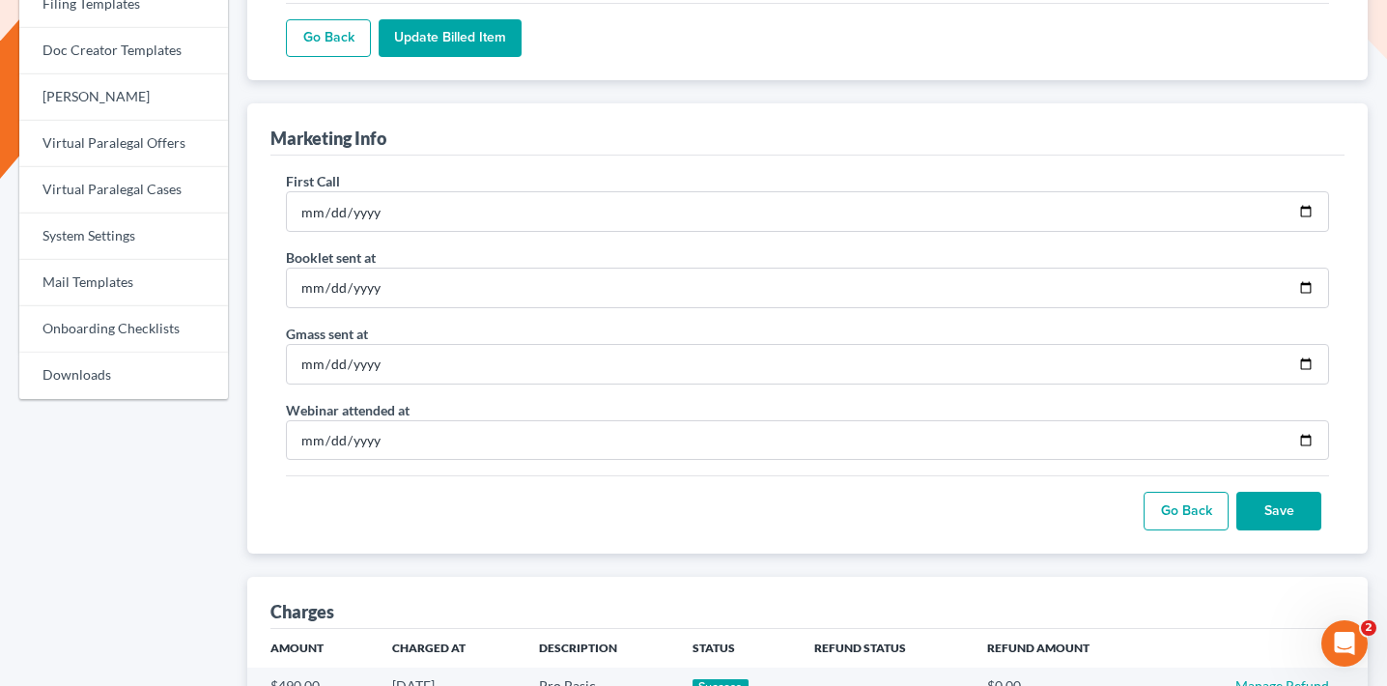
scroll to position [1051, 0]
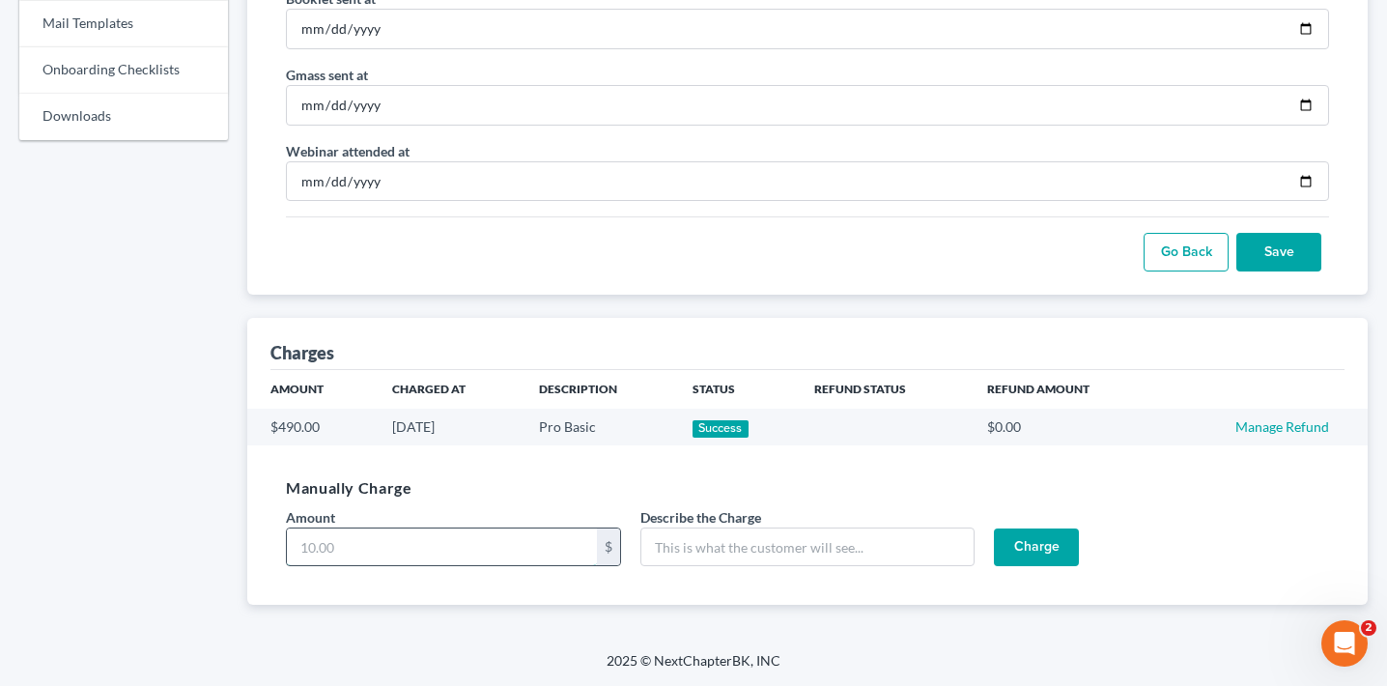
click at [467, 554] on input "Amount" at bounding box center [442, 546] width 310 height 37
type input "159"
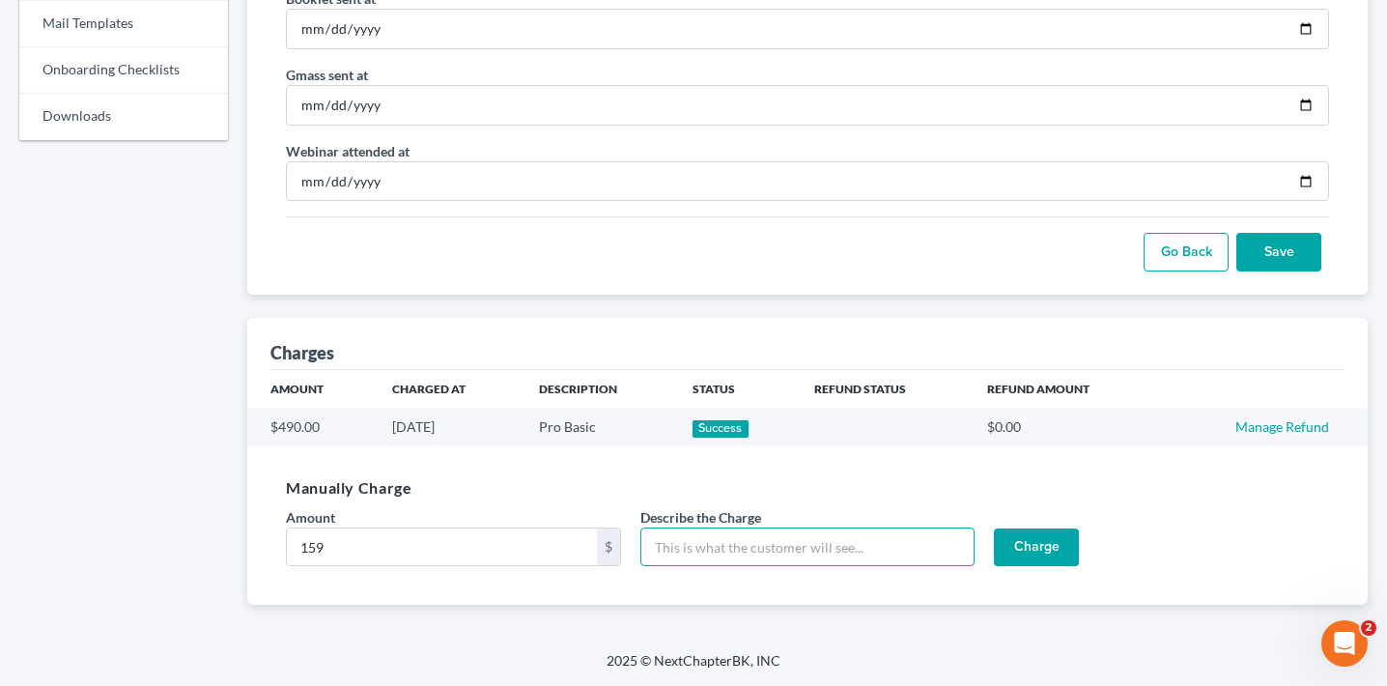
click at [721, 552] on input "Describe the Charge" at bounding box center [808, 547] width 335 height 39
type input "A"
type input "Remaining amount of upgrade from Pro Basic 1-4 to 5-11 after pro-rated charge o…"
click at [1013, 542] on input "Charge" at bounding box center [1036, 547] width 85 height 39
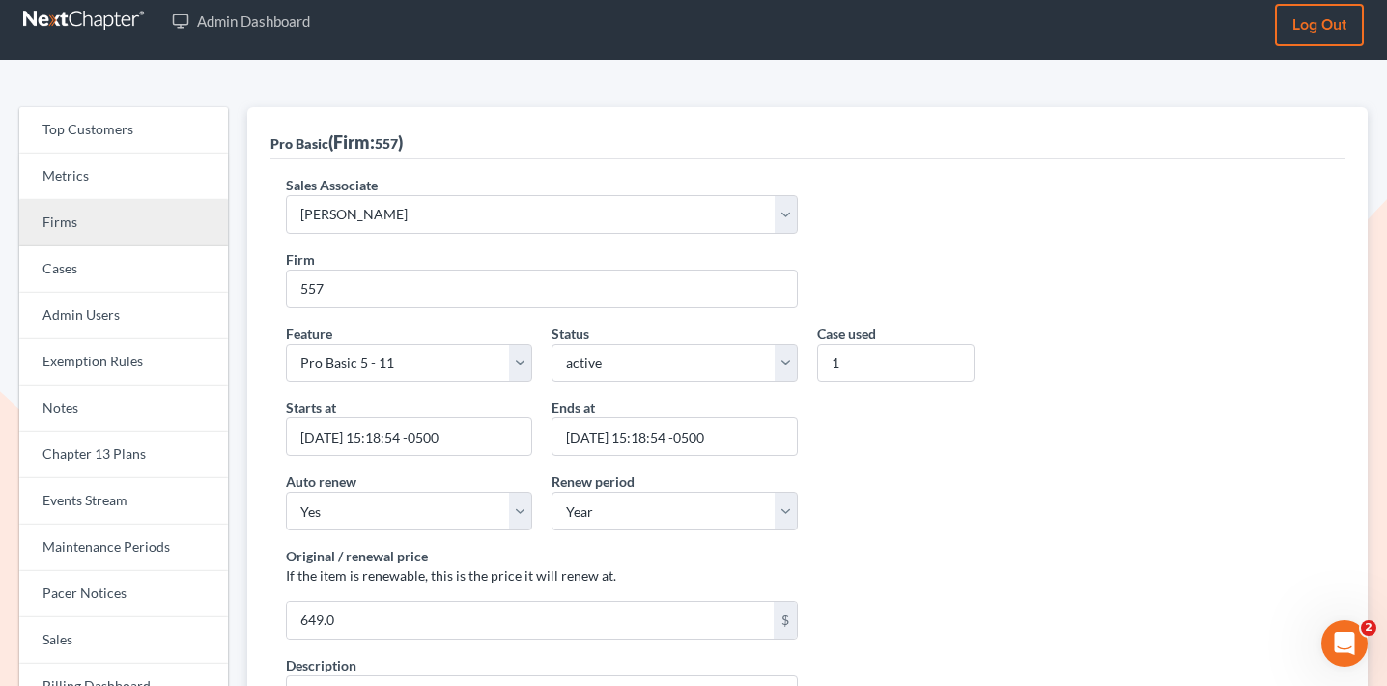
click at [161, 233] on link "Firms" at bounding box center [123, 223] width 209 height 46
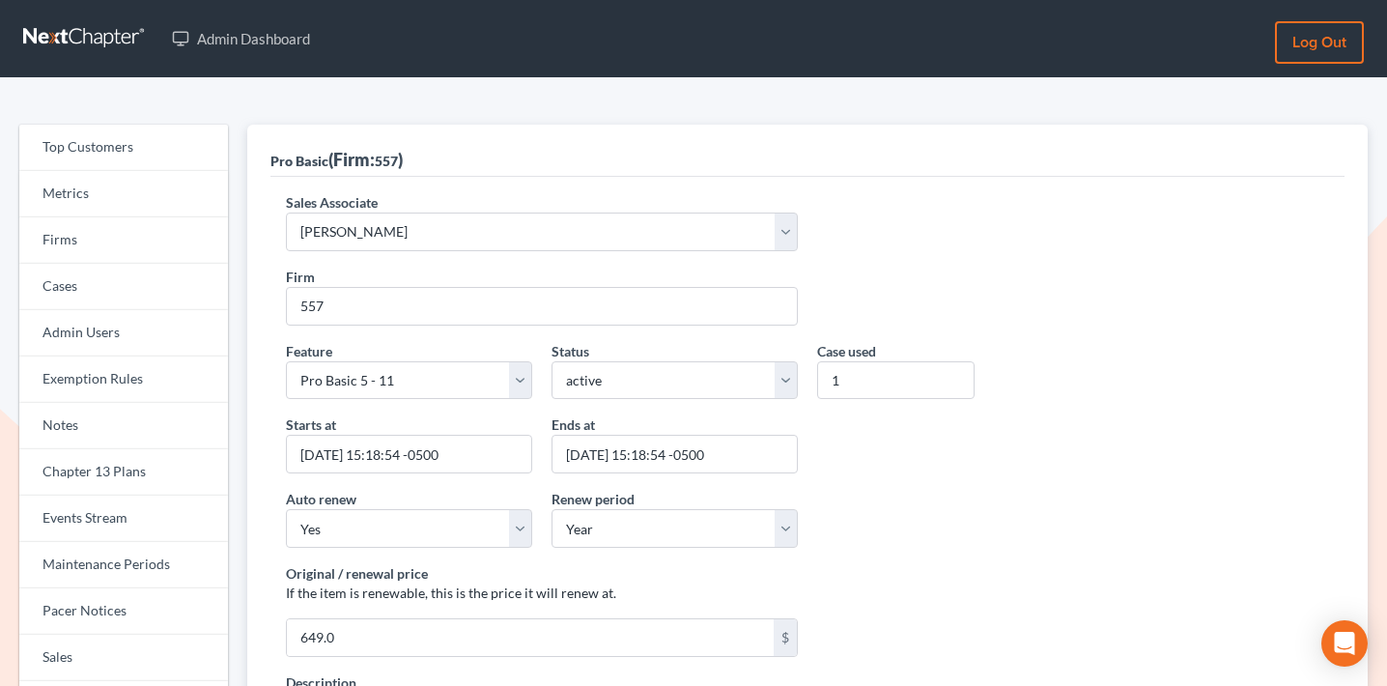
scroll to position [17, 0]
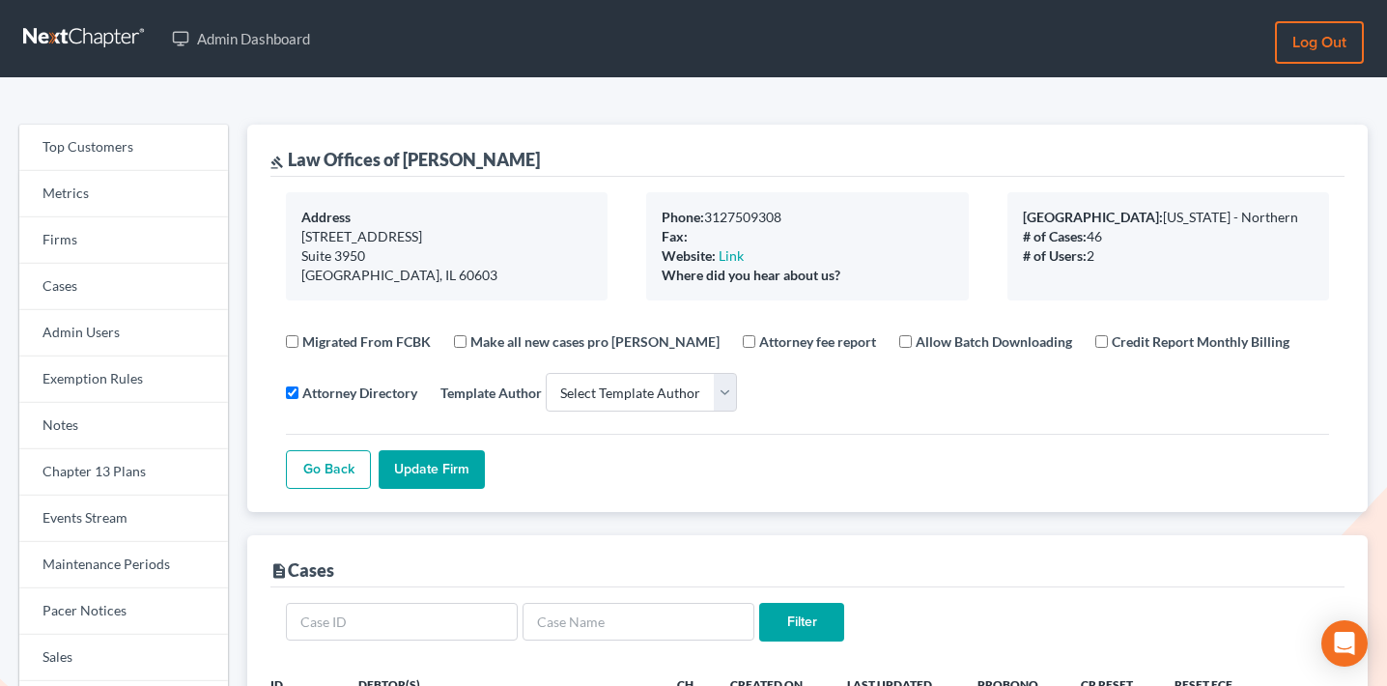
select select
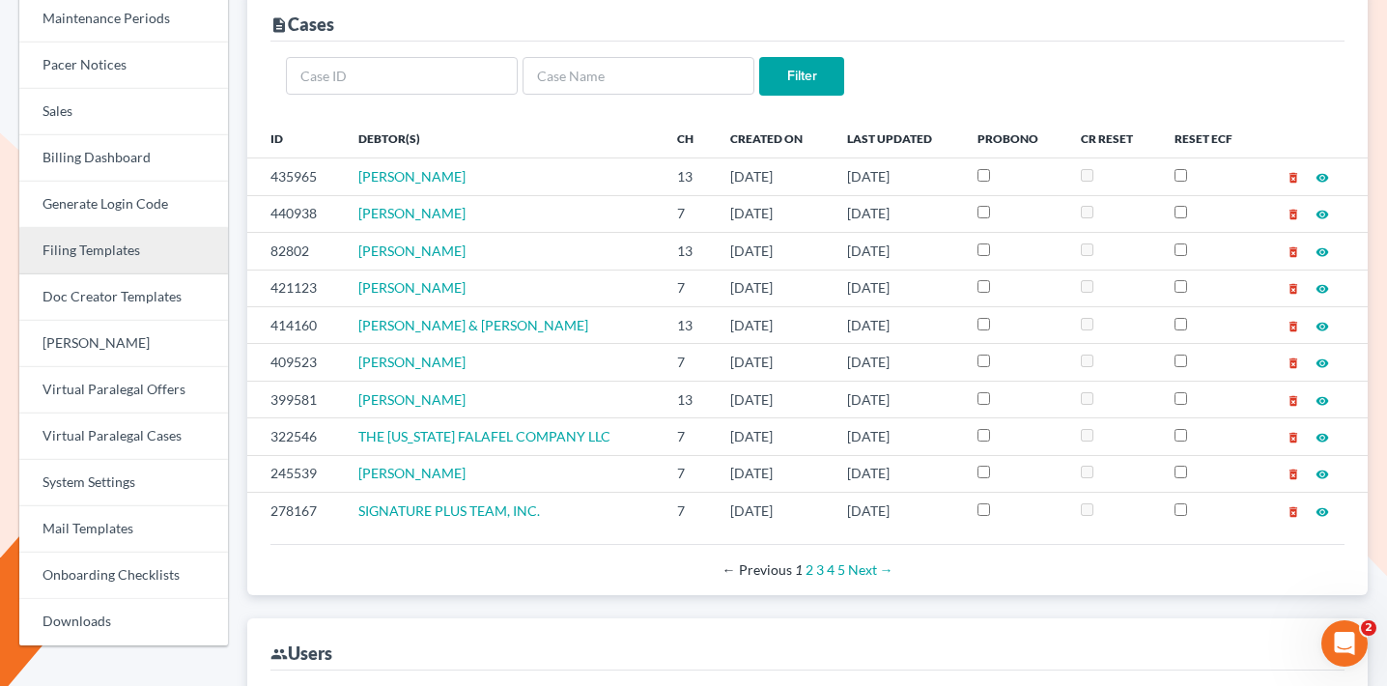
scroll to position [417, 0]
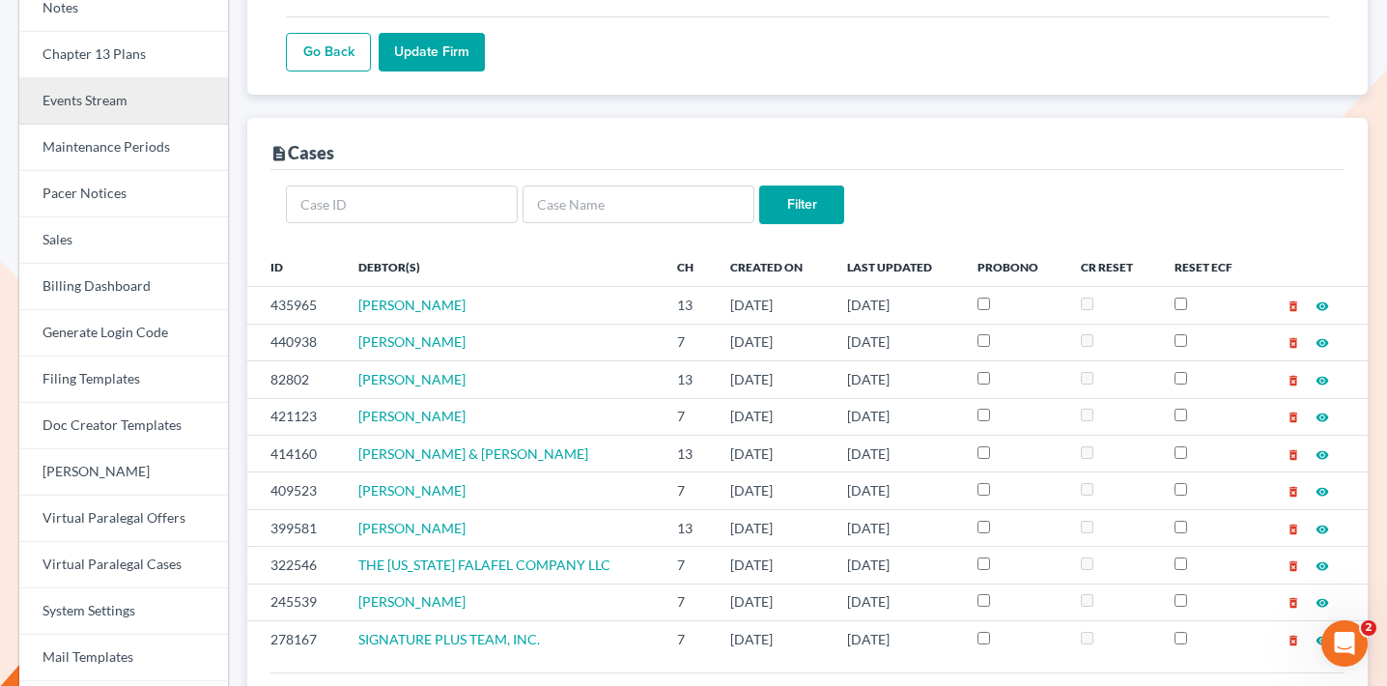
click at [140, 88] on link "Events Stream" at bounding box center [123, 101] width 209 height 46
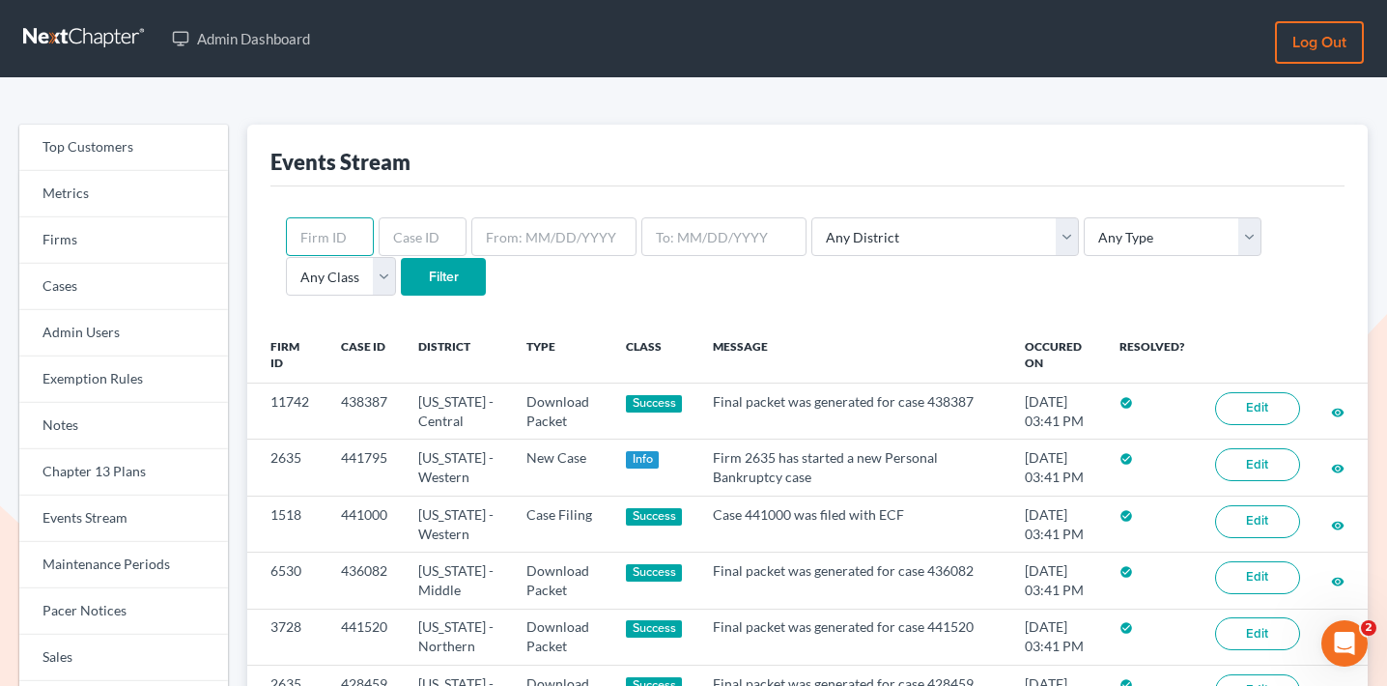
click at [347, 233] on input "text" at bounding box center [330, 236] width 88 height 39
paste input "557"
type input "557"
click at [401, 281] on input "Filter" at bounding box center [443, 277] width 85 height 39
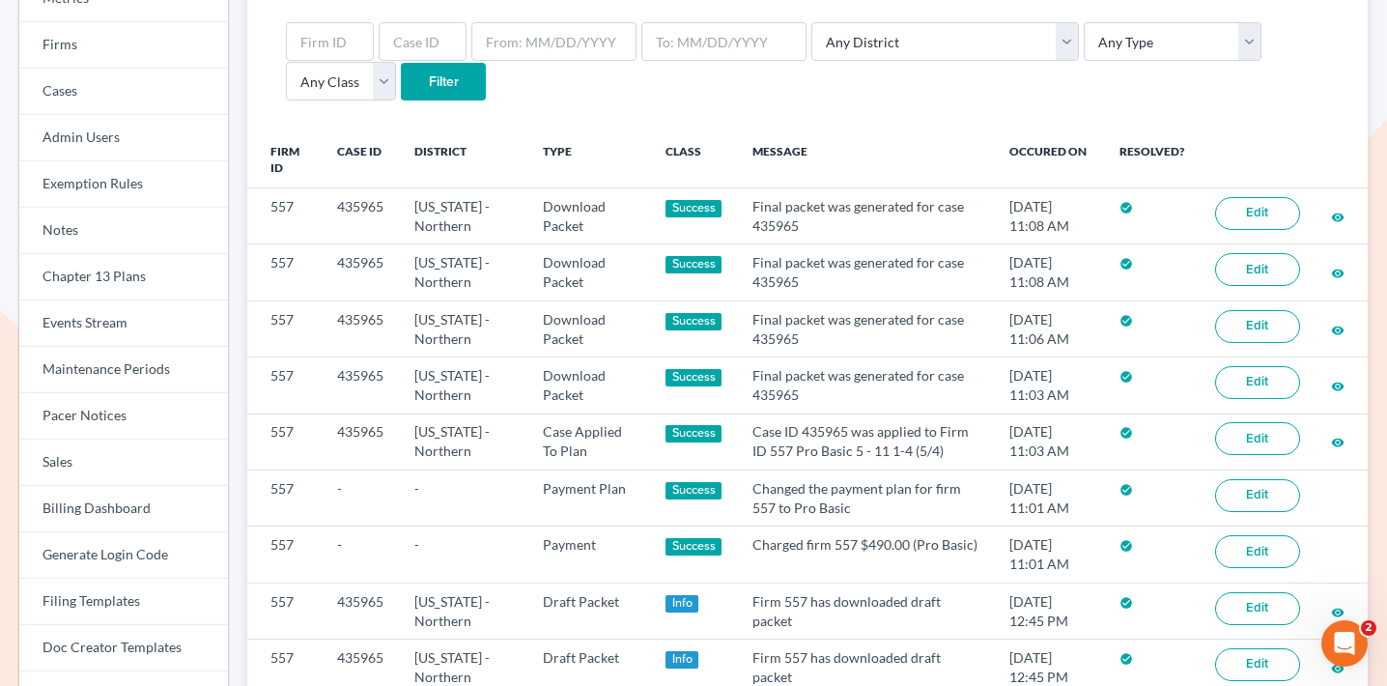
scroll to position [197, 0]
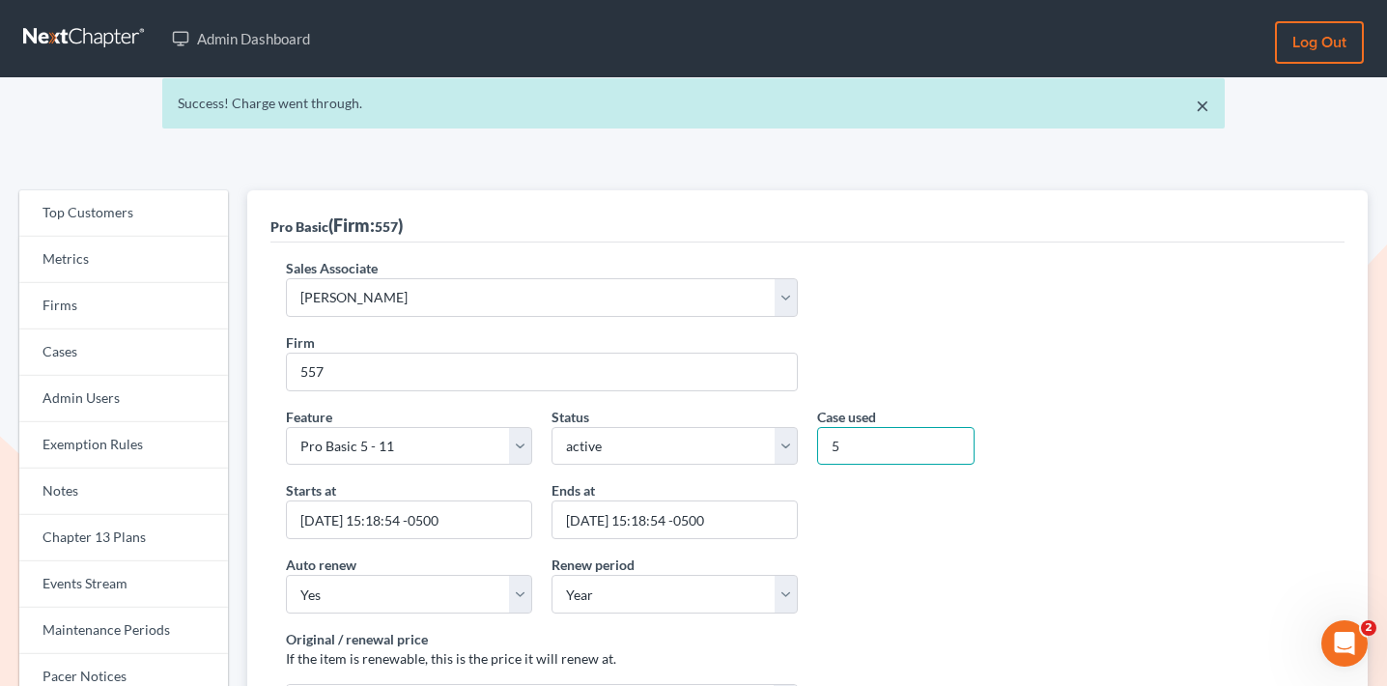
click at [840, 446] on input "5" at bounding box center [895, 446] width 157 height 39
type input "1"
click at [351, 521] on input "[DATE] 15:18:54 -0500" at bounding box center [409, 519] width 246 height 39
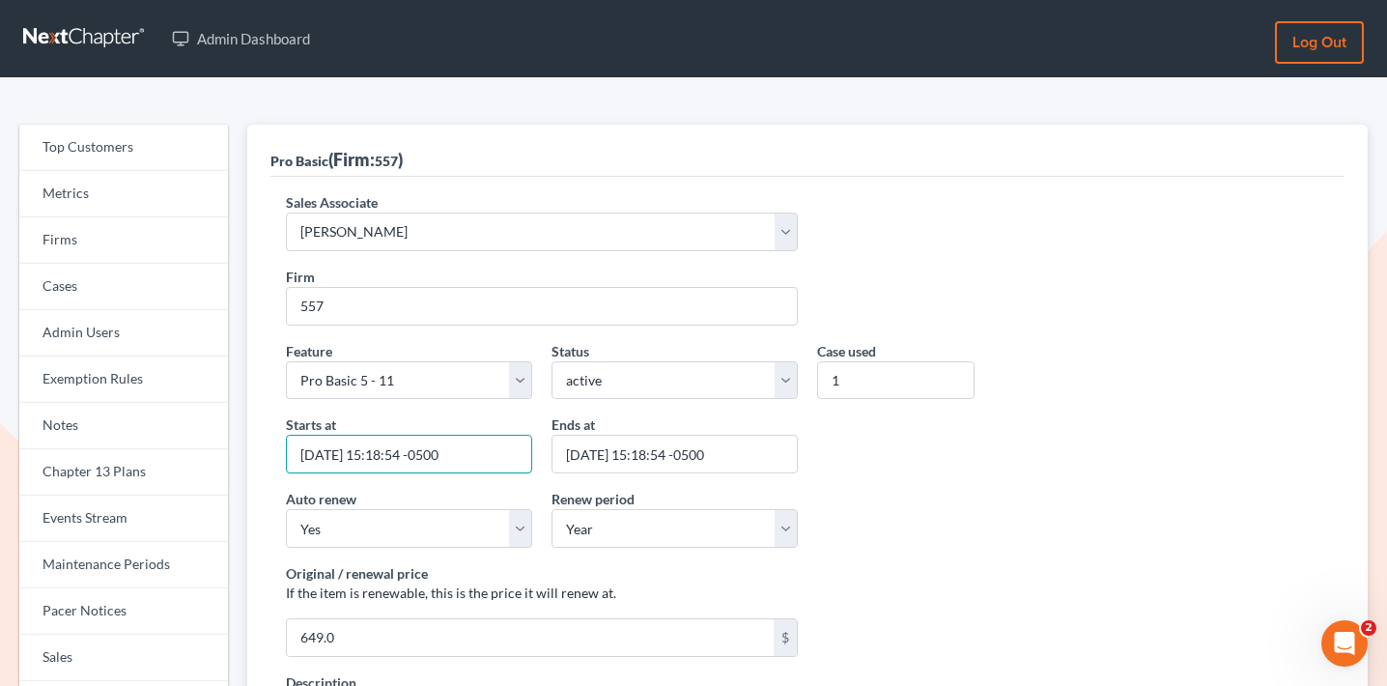
click at [368, 458] on input "[DATE] 15:18:54 -0500" at bounding box center [409, 454] width 246 height 39
type input "[DATE] 15:18:54 -0500"
click at [615, 455] on input "[DATE] 15:18:54 -0500" at bounding box center [675, 454] width 246 height 39
click at [635, 453] on input "2026-10-28 15:18:54 -0500" at bounding box center [675, 454] width 246 height 39
type input "2026-10-10 15:18:54 -0500"
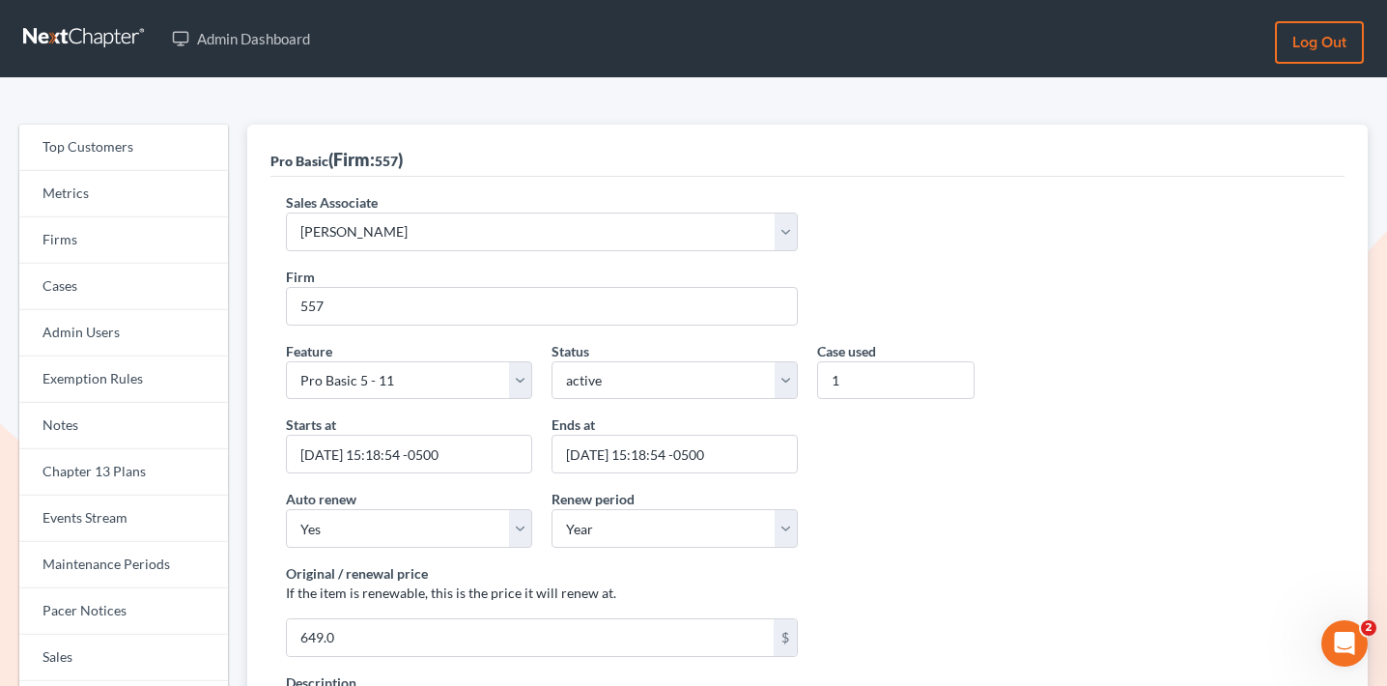
click at [947, 522] on div "Auto renew Yes No Renew period Year Month N/A" at bounding box center [807, 526] width 1063 height 74
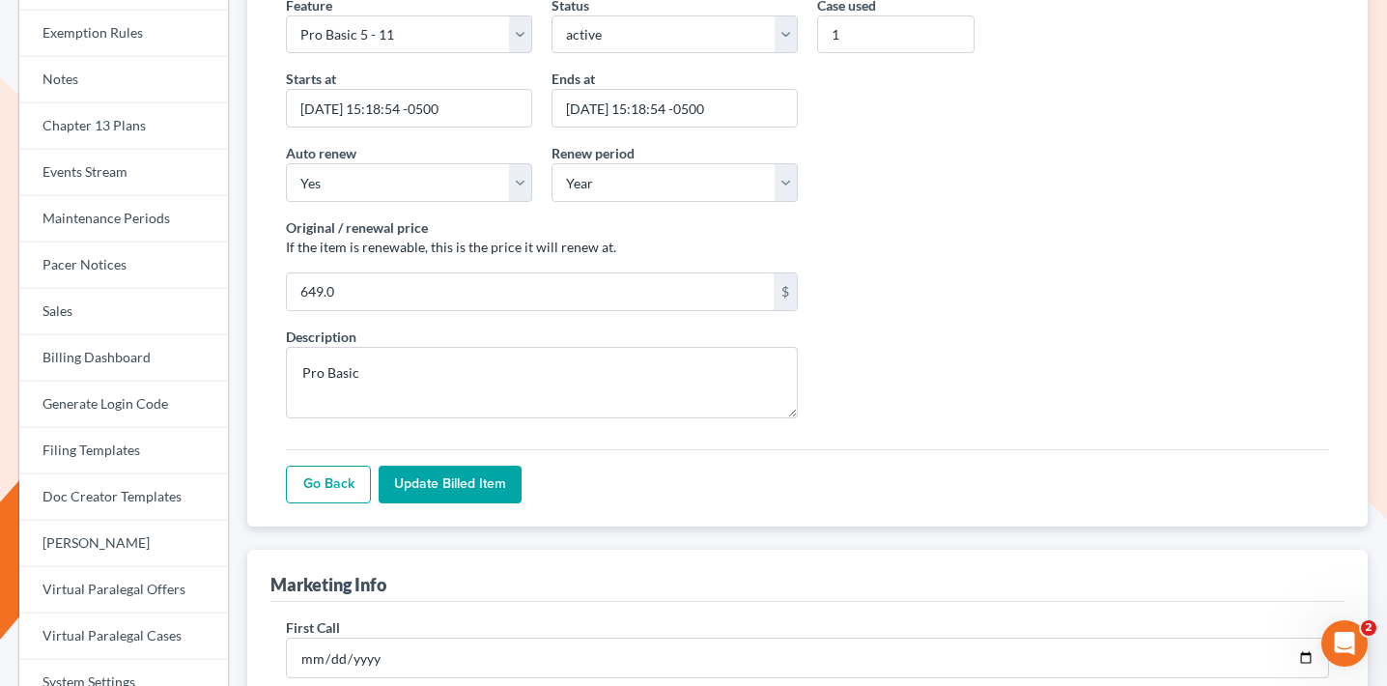
click at [496, 481] on input "Update Billed item" at bounding box center [450, 485] width 143 height 39
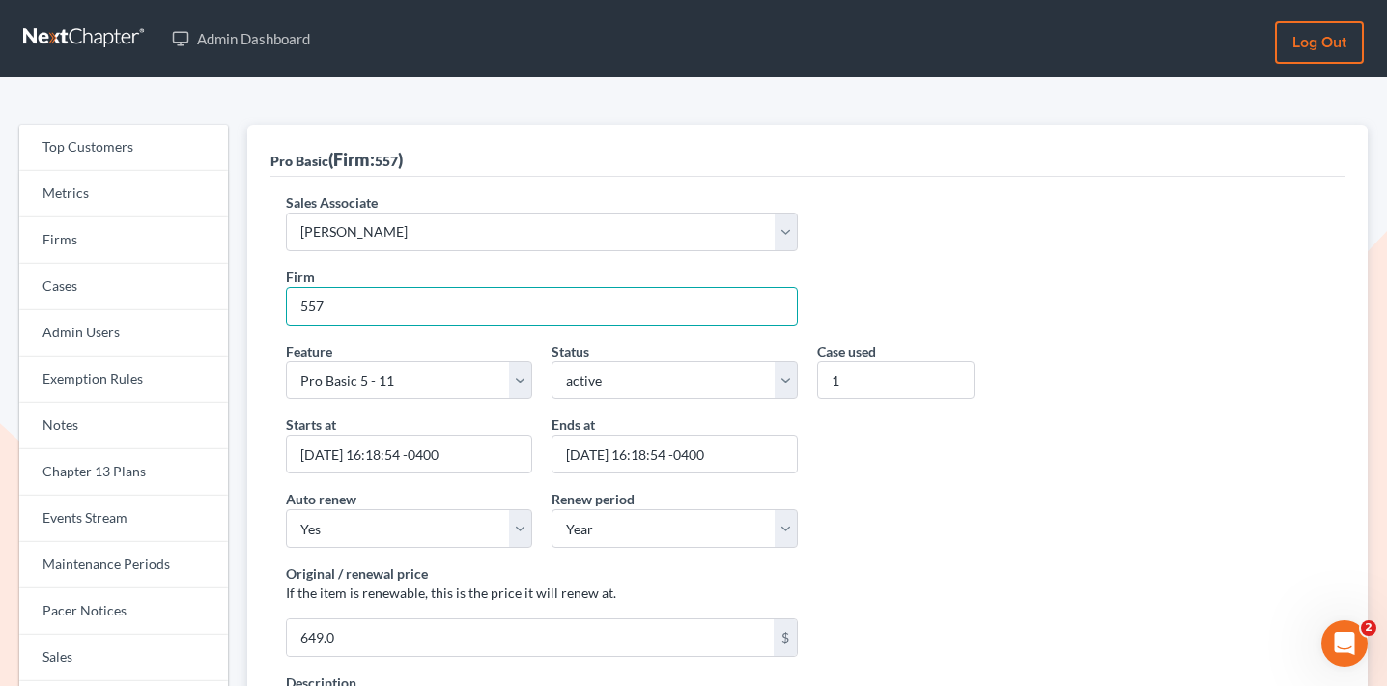
click at [350, 314] on input "557" at bounding box center [542, 306] width 512 height 39
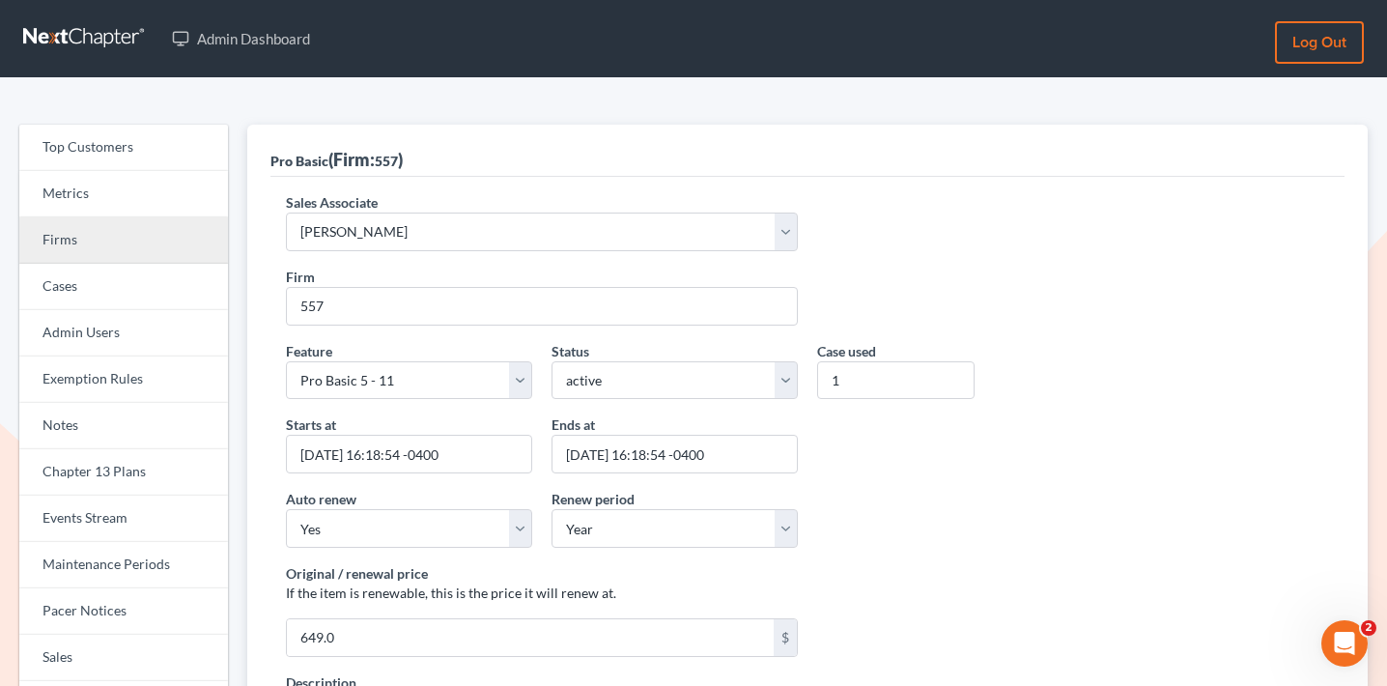
click at [140, 237] on link "Firms" at bounding box center [123, 240] width 209 height 46
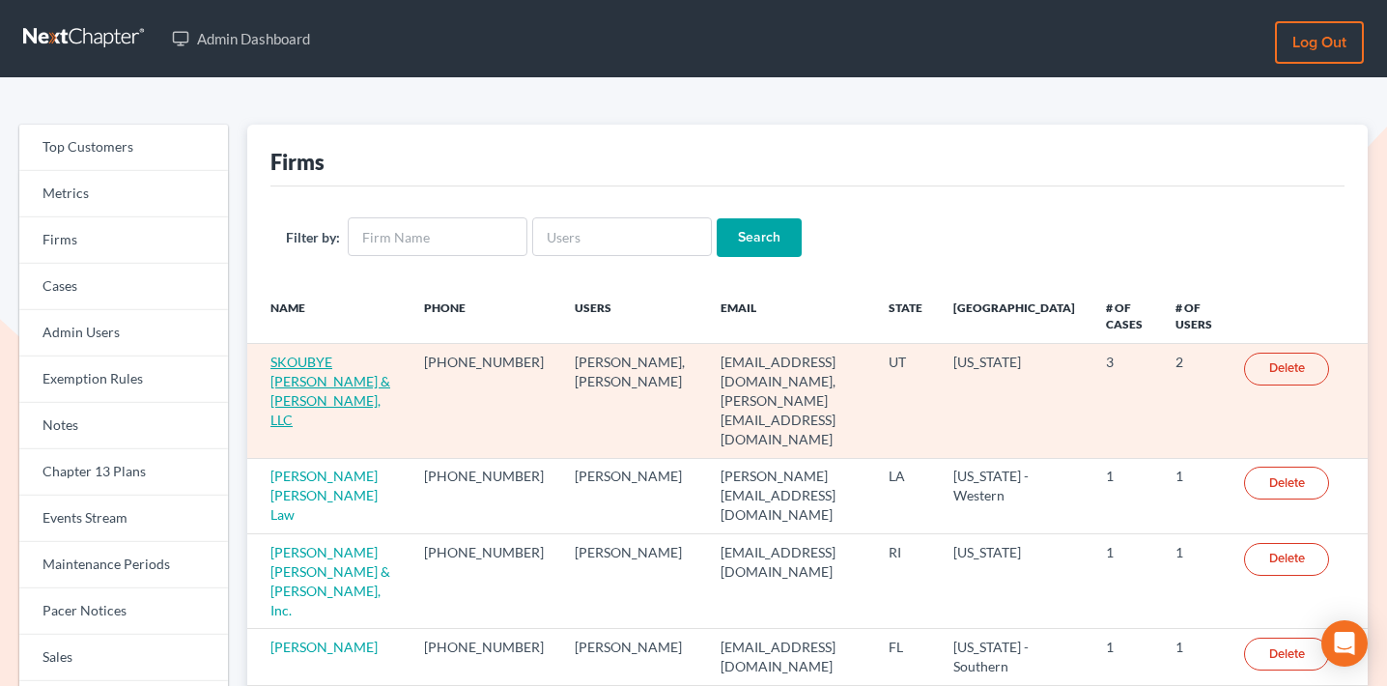
click at [319, 376] on link "SKOUBYE [PERSON_NAME] & [PERSON_NAME], LLC" at bounding box center [331, 391] width 120 height 74
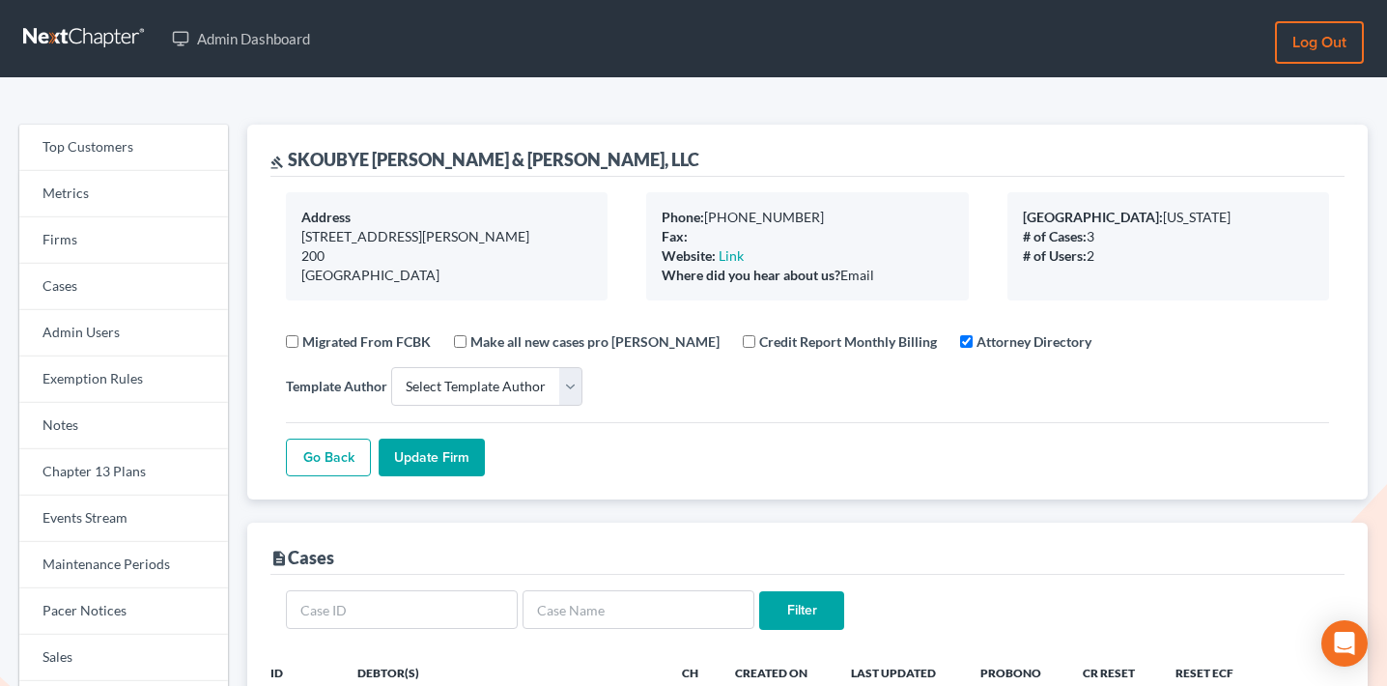
select select
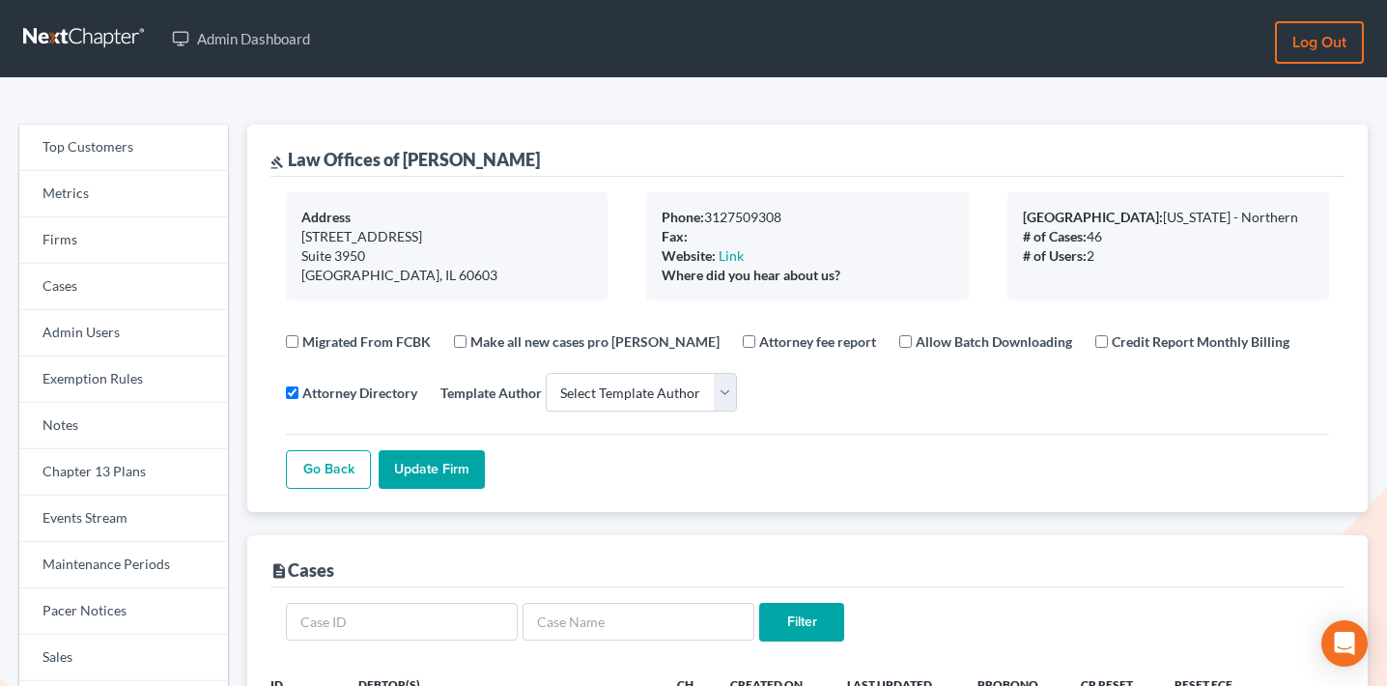
select select
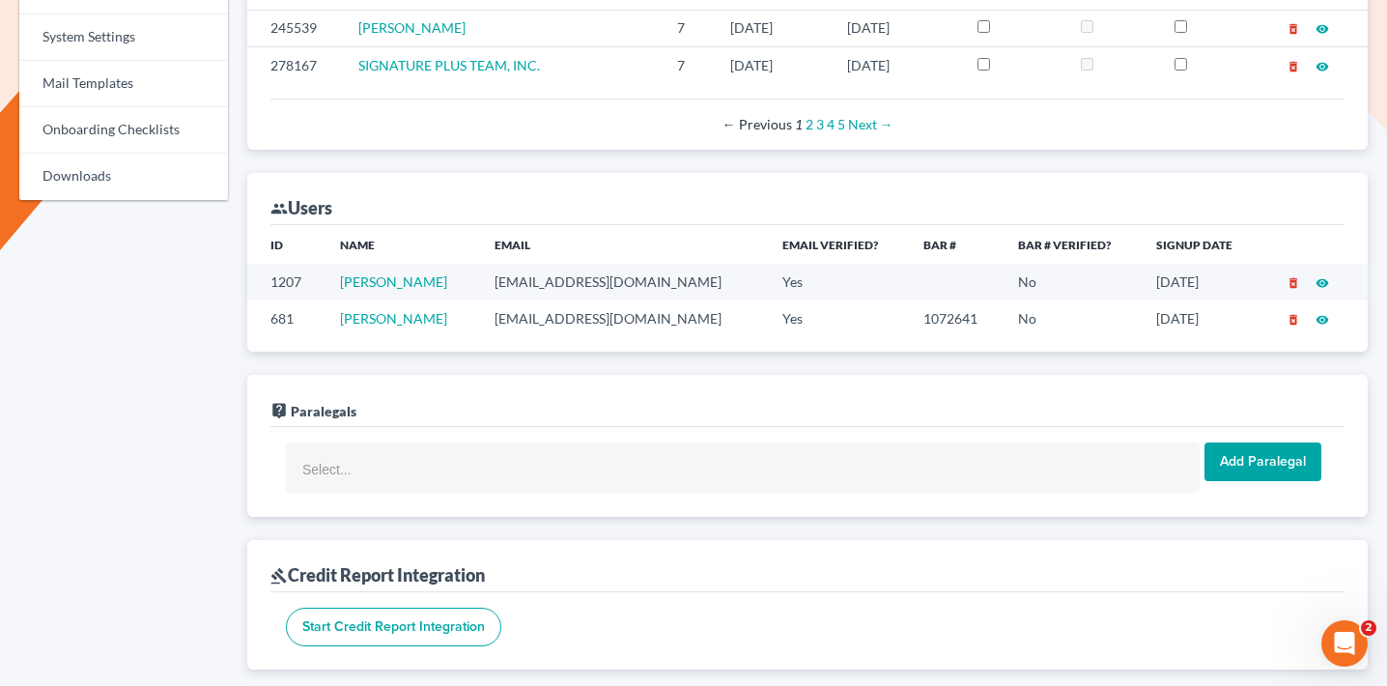
scroll to position [1022, 0]
